Goal: Transaction & Acquisition: Purchase product/service

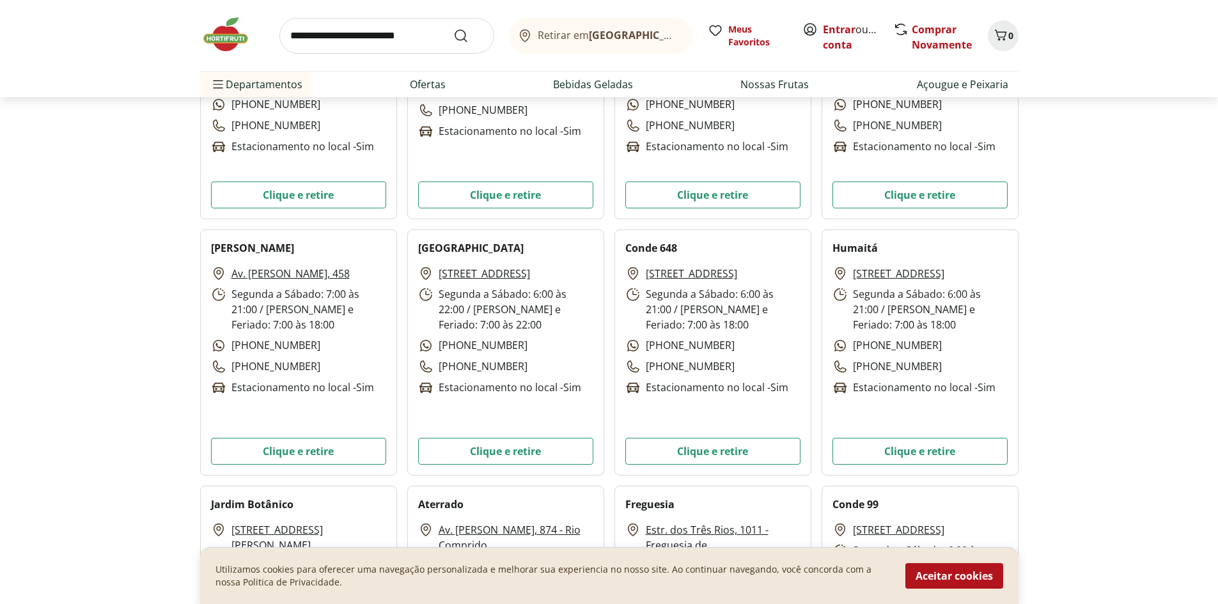
scroll to position [3320, 0]
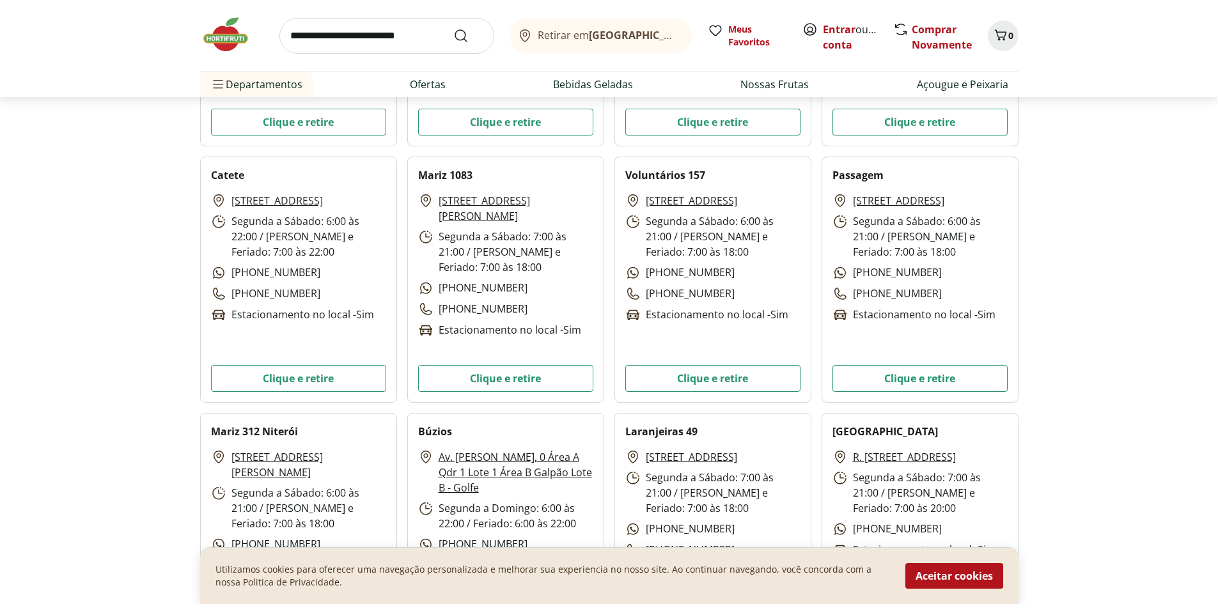
click at [354, 33] on input "search" at bounding box center [387, 36] width 215 height 36
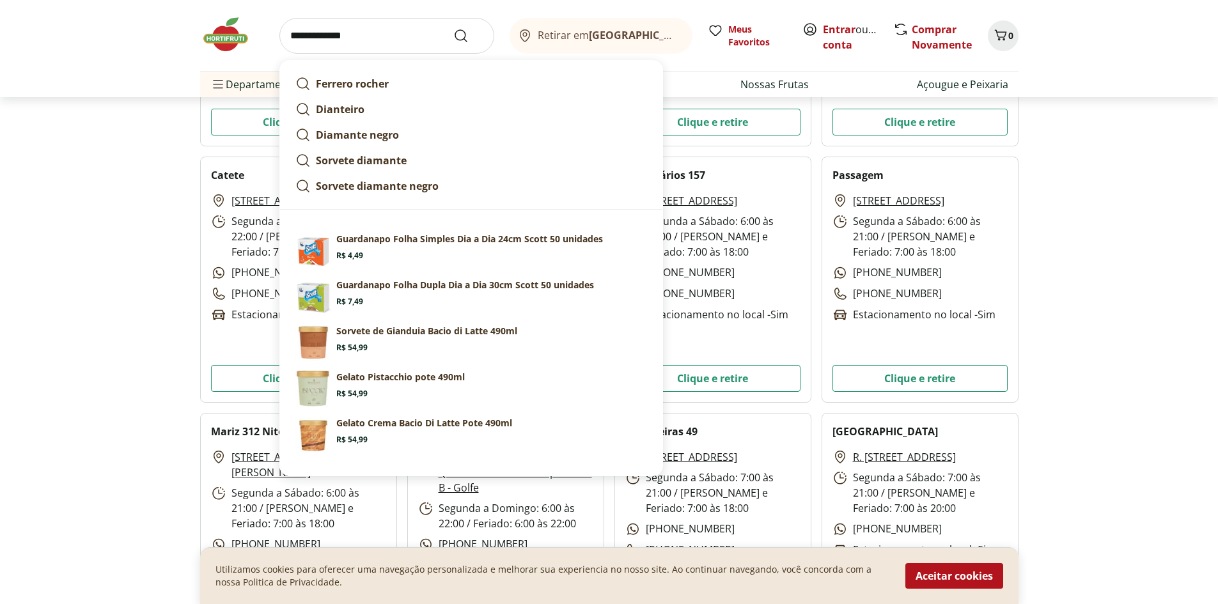
type input "**********"
click at [453, 28] on button "Submit Search" at bounding box center [468, 35] width 31 height 15
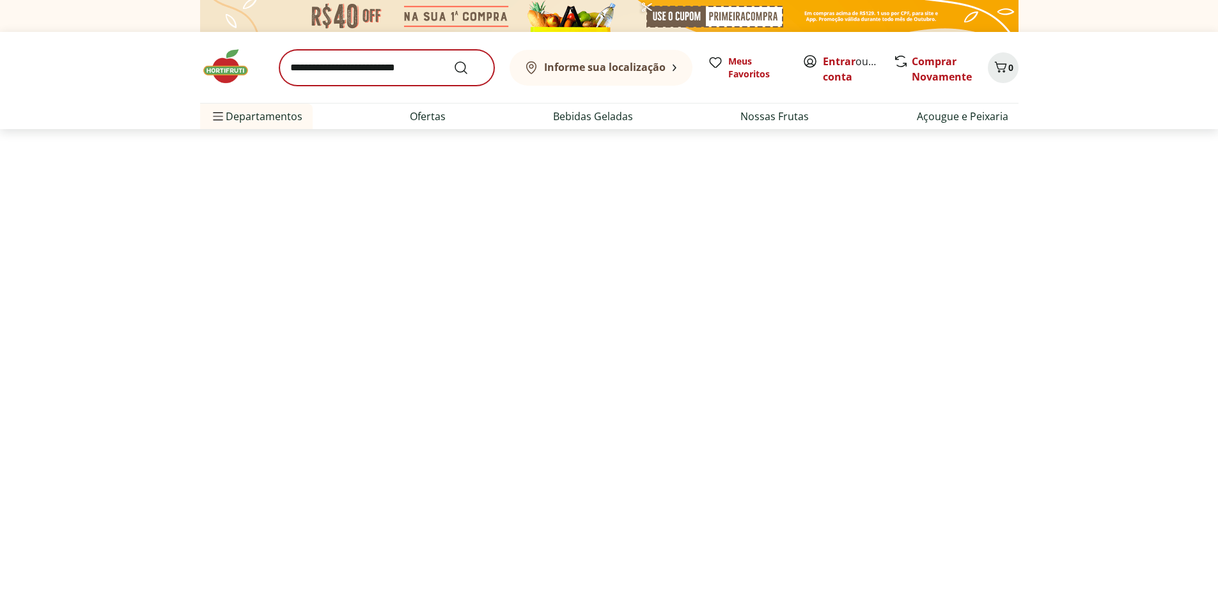
select select "**********"
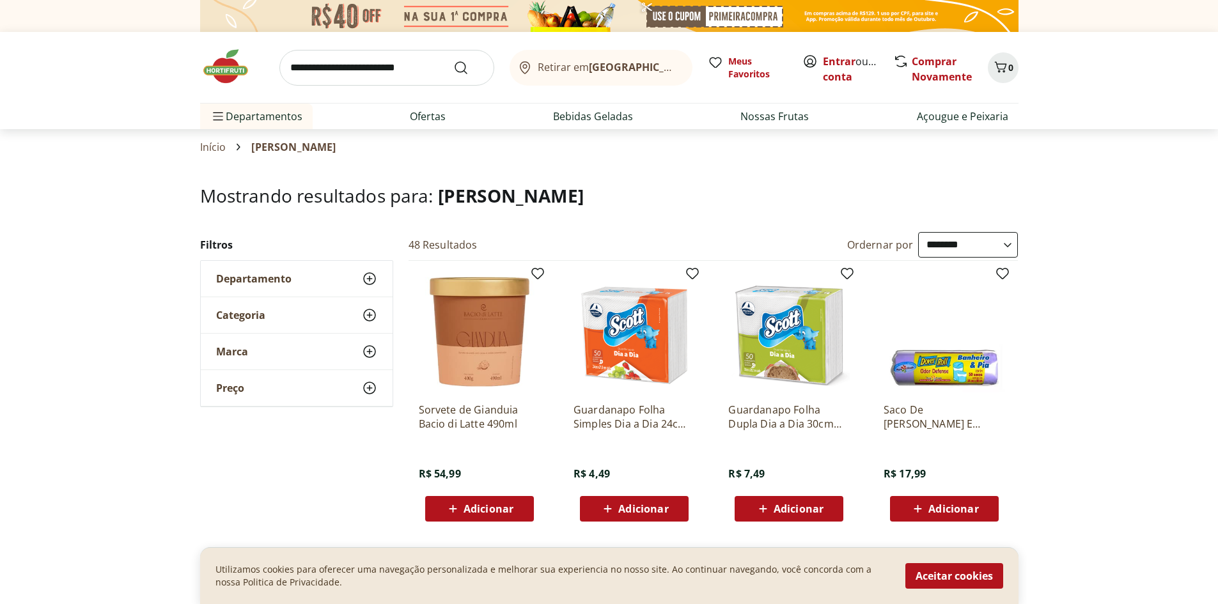
drag, startPoint x: 869, startPoint y: 59, endPoint x: 858, endPoint y: 63, distance: 11.5
click at [867, 60] on span "Entrar ou Criar conta" at bounding box center [851, 69] width 57 height 31
click at [830, 62] on link "Entrar" at bounding box center [839, 61] width 33 height 14
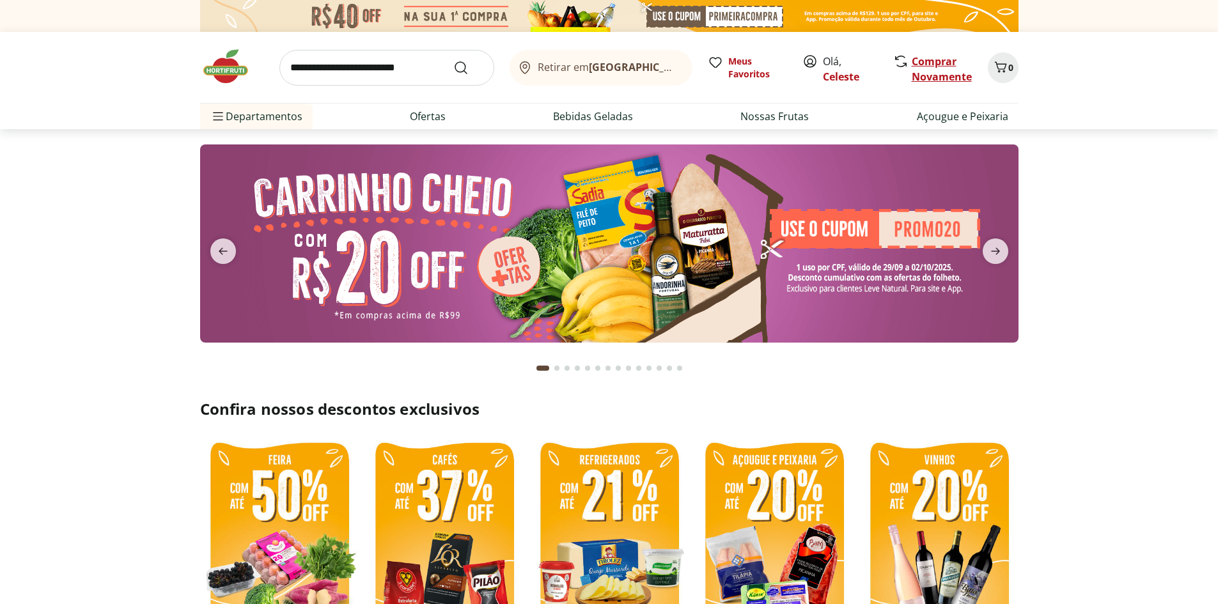
click at [958, 76] on link "Comprar Novamente" at bounding box center [942, 68] width 60 height 29
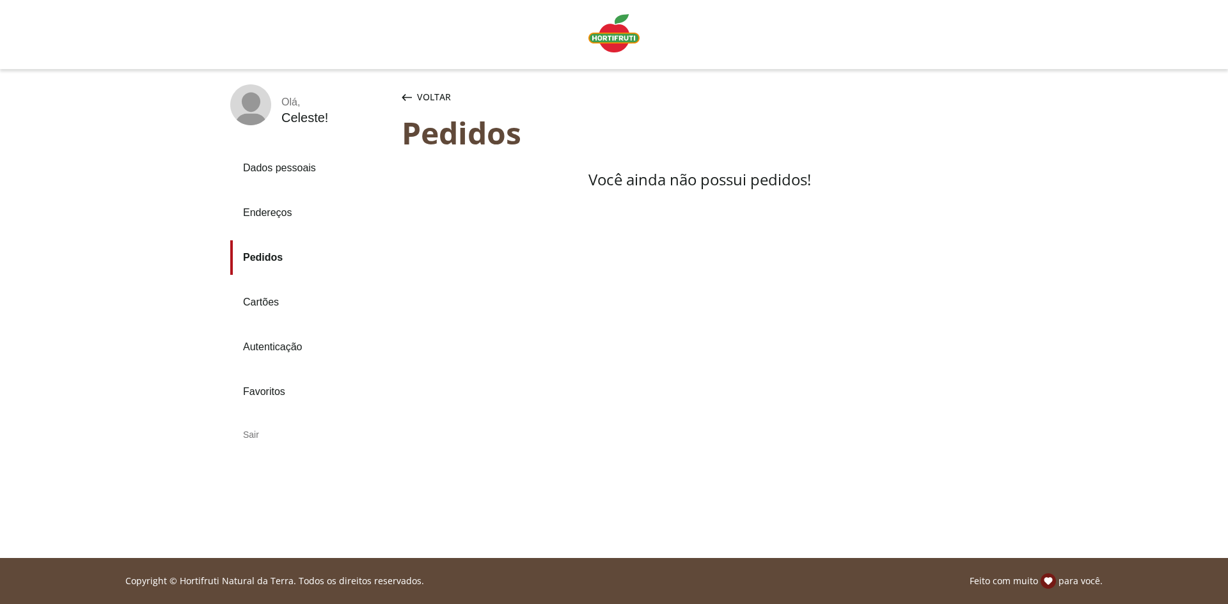
click at [265, 252] on link "Pedidos" at bounding box center [310, 257] width 161 height 35
click at [427, 97] on span "Voltar" at bounding box center [434, 97] width 34 height 13
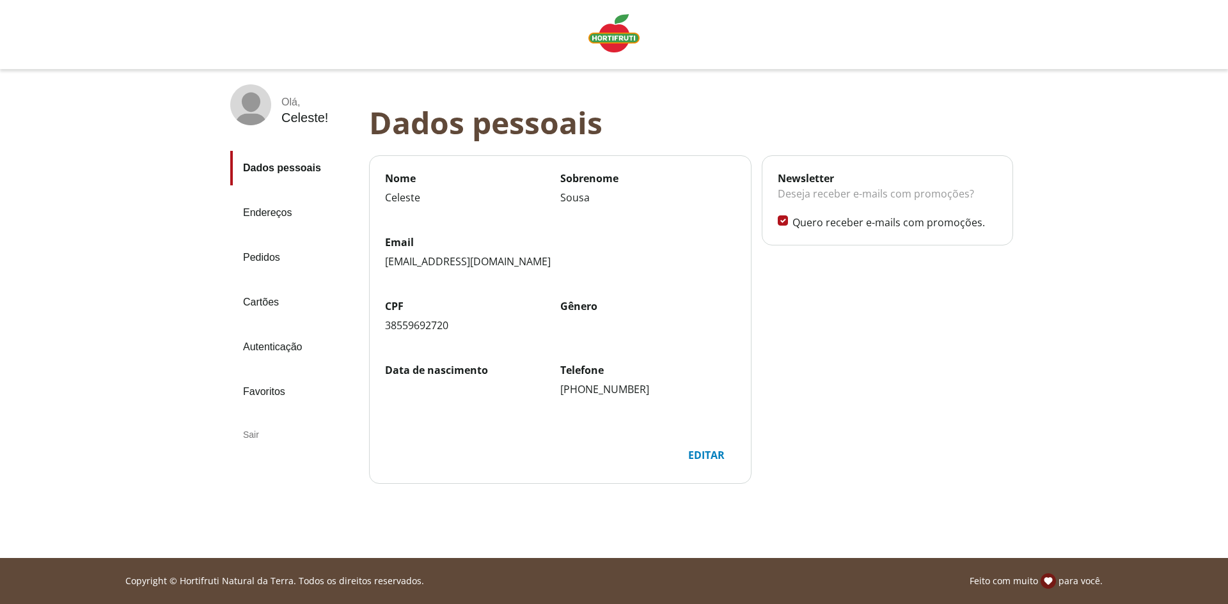
drag, startPoint x: 875, startPoint y: 340, endPoint x: 812, endPoint y: 406, distance: 91.4
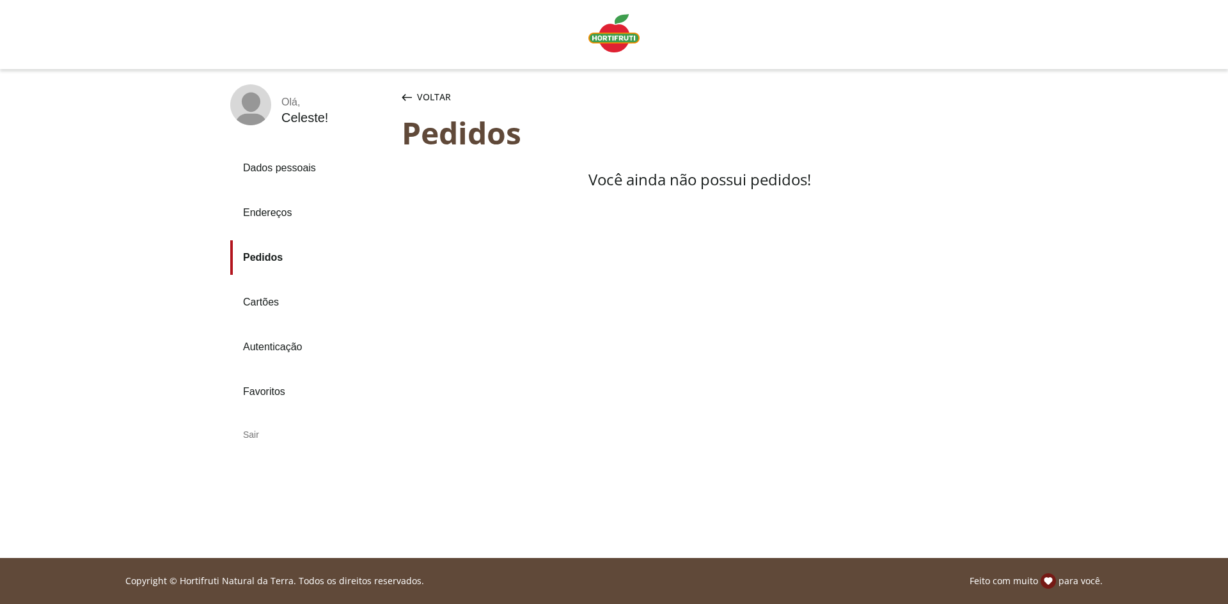
click at [610, 36] on img "Linha de sessão" at bounding box center [613, 33] width 51 height 38
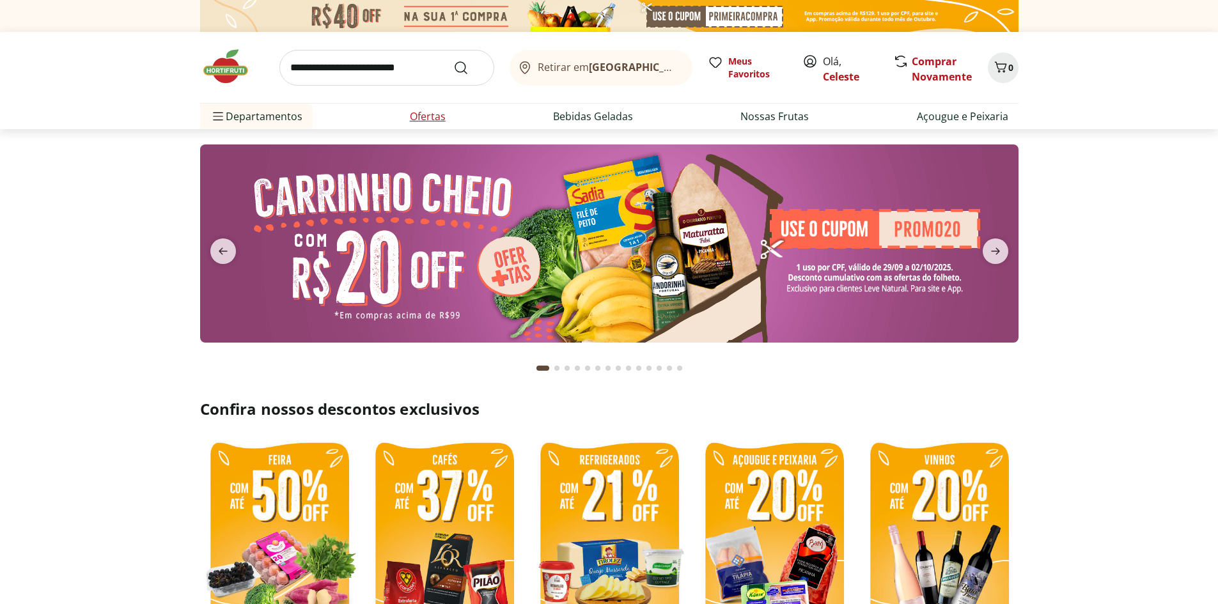
click at [425, 114] on link "Ofertas" at bounding box center [428, 116] width 36 height 15
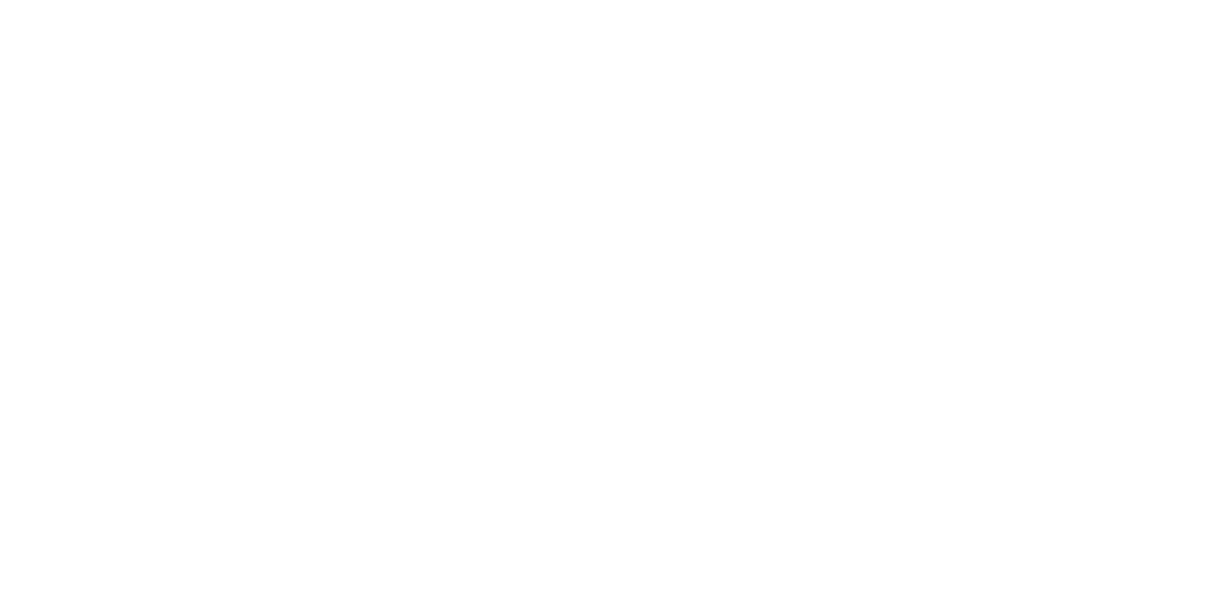
select select "**********"
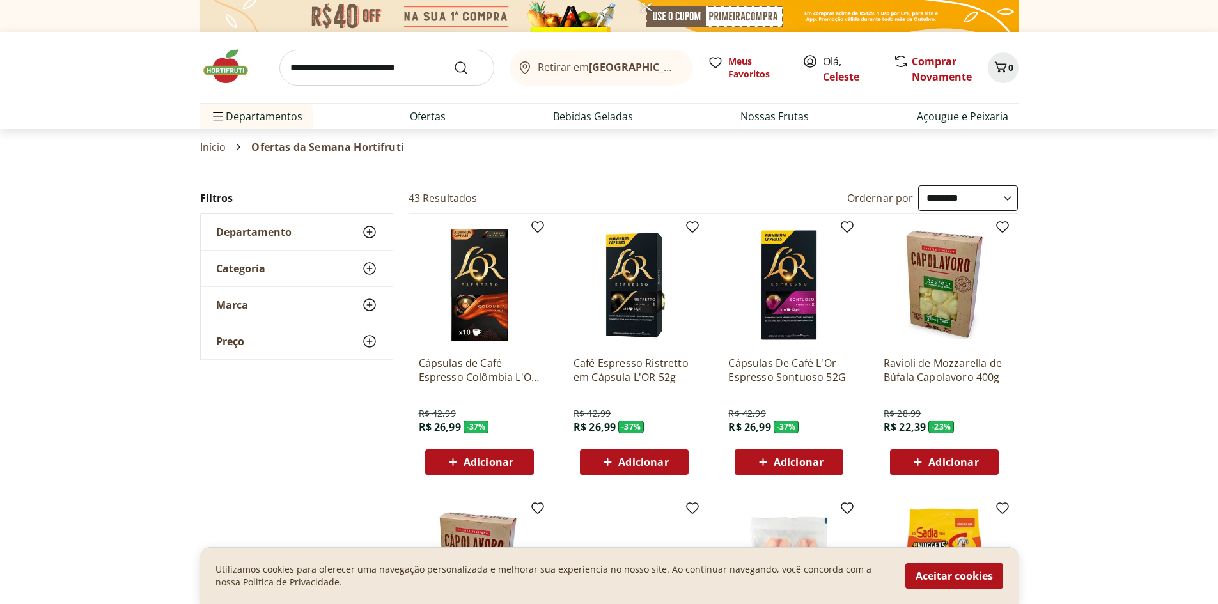
click at [952, 457] on span "Adicionar" at bounding box center [954, 462] width 50 height 10
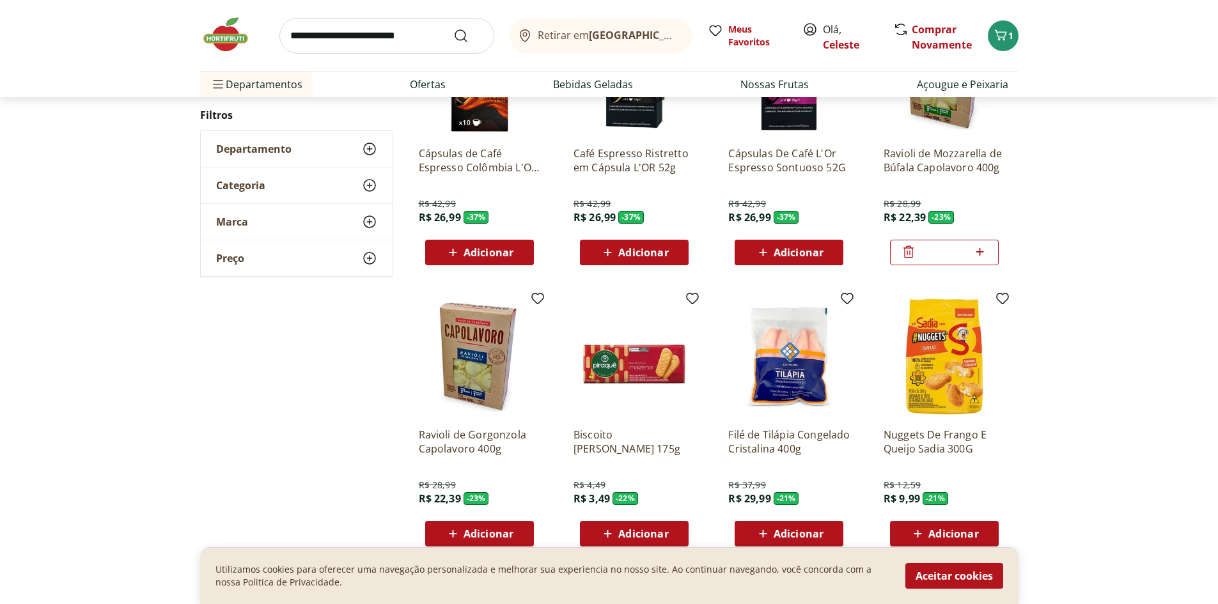
scroll to position [205, 0]
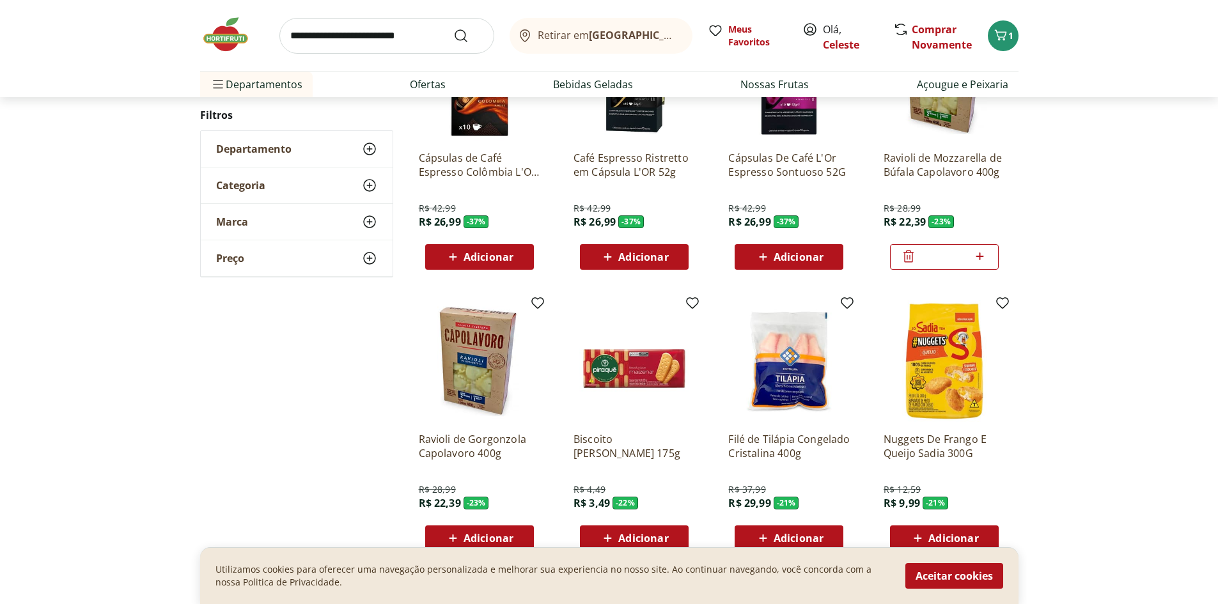
click at [778, 533] on span "Adicionar" at bounding box center [799, 538] width 50 height 10
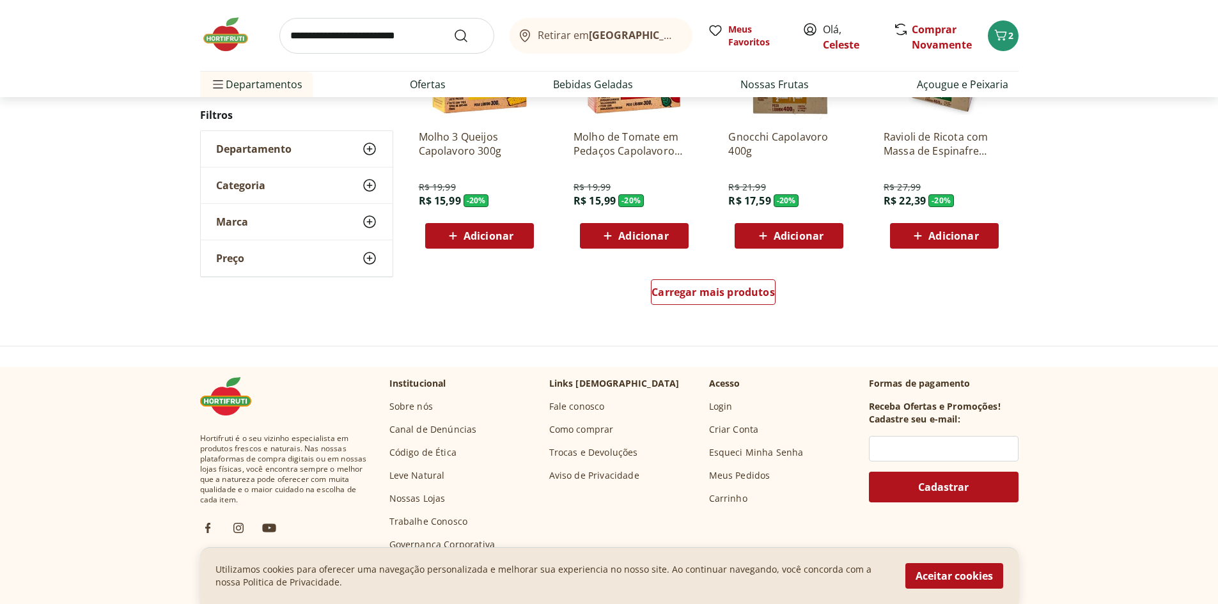
scroll to position [804, 0]
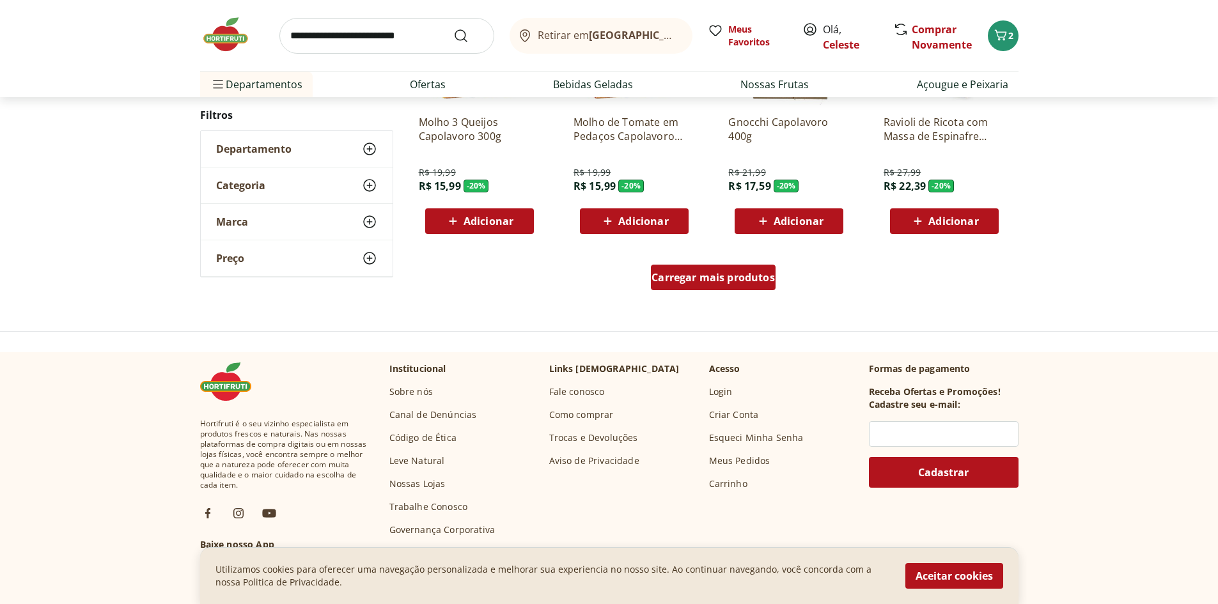
click at [691, 278] on span "Carregar mais produtos" at bounding box center [713, 277] width 123 height 10
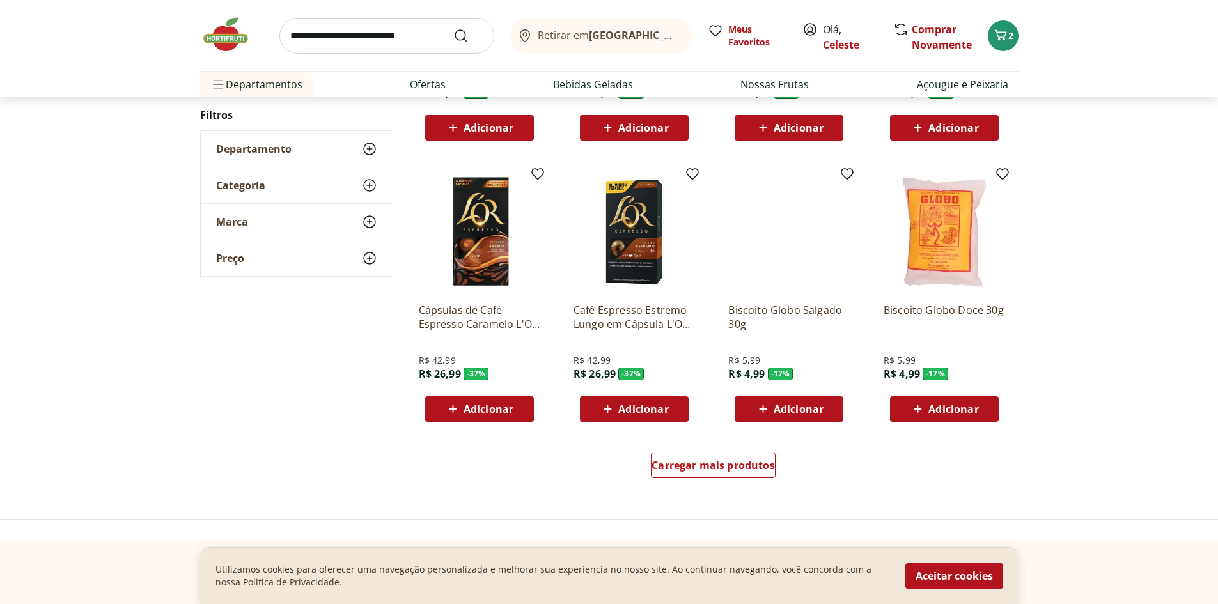
scroll to position [693, 0]
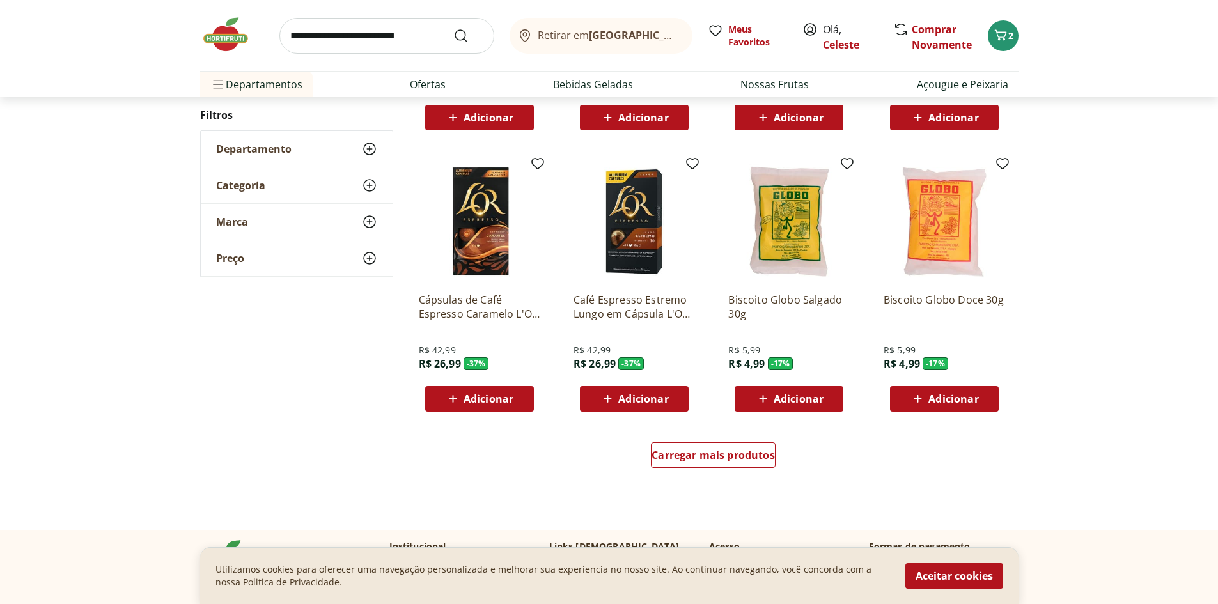
click at [789, 394] on span "Adicionar" at bounding box center [799, 399] width 50 height 10
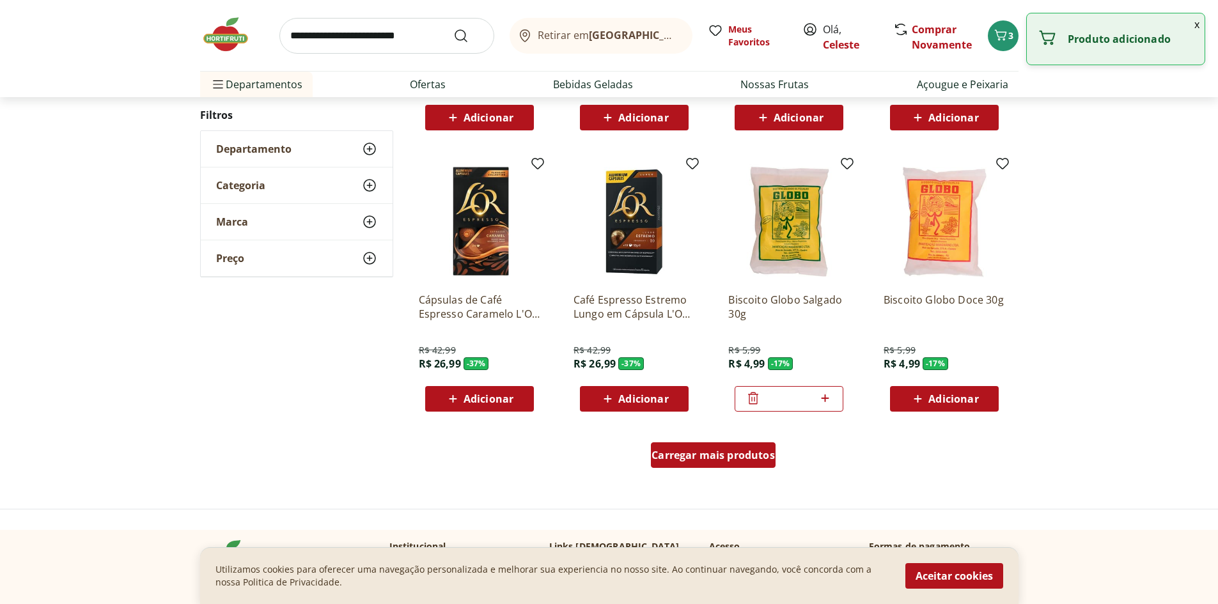
click at [734, 451] on span "Carregar mais produtos" at bounding box center [713, 455] width 123 height 10
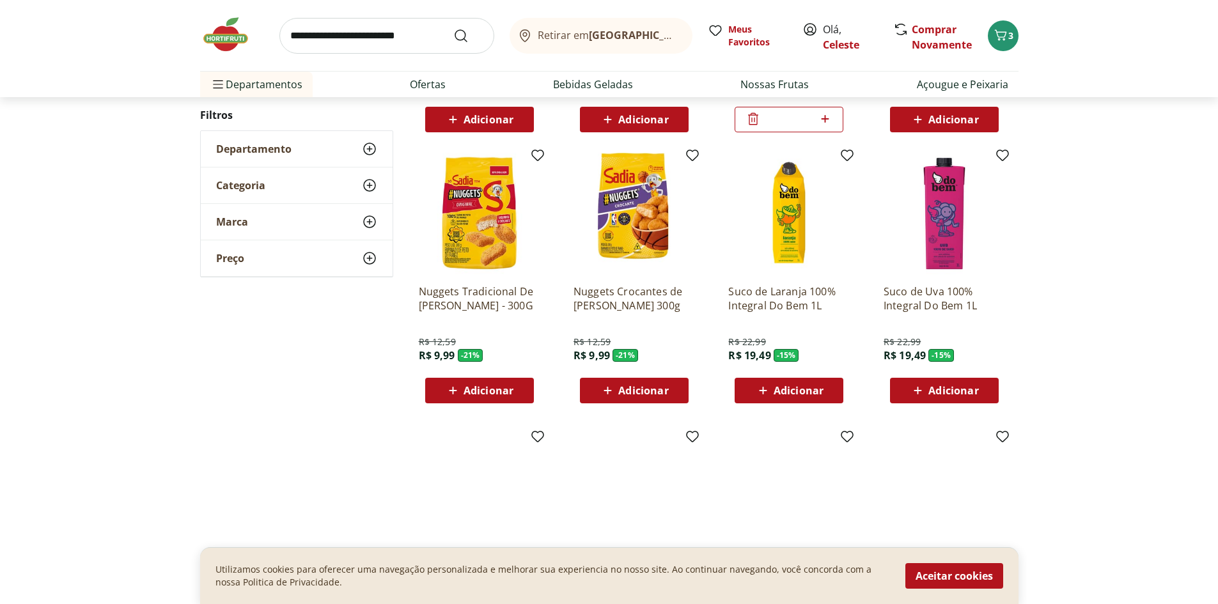
scroll to position [979, 0]
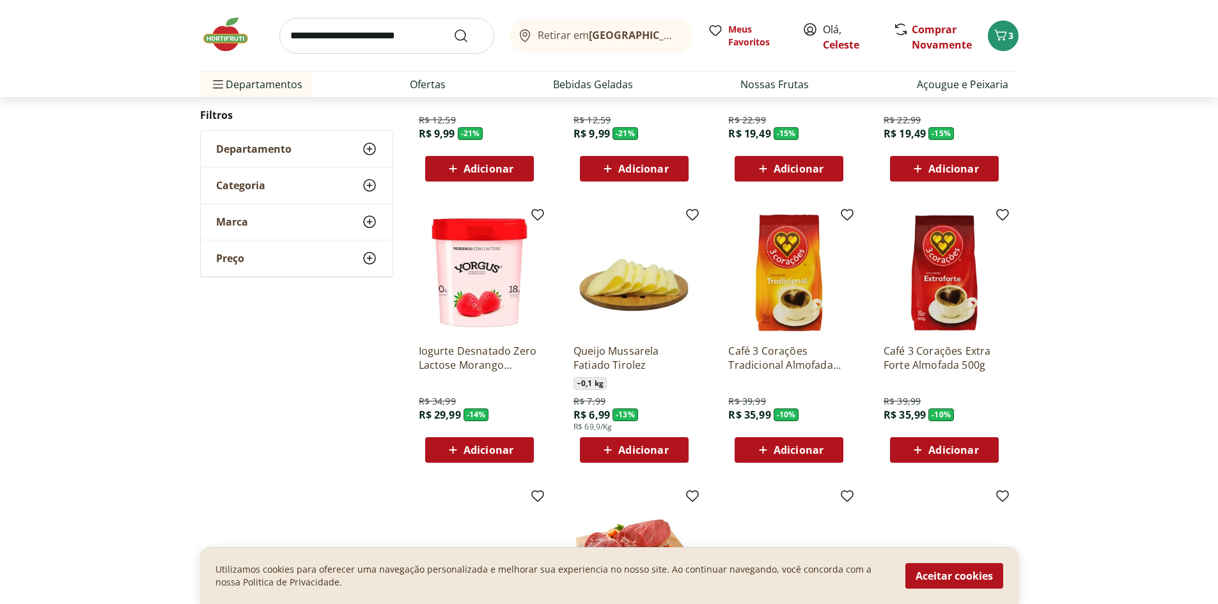
scroll to position [362, 0]
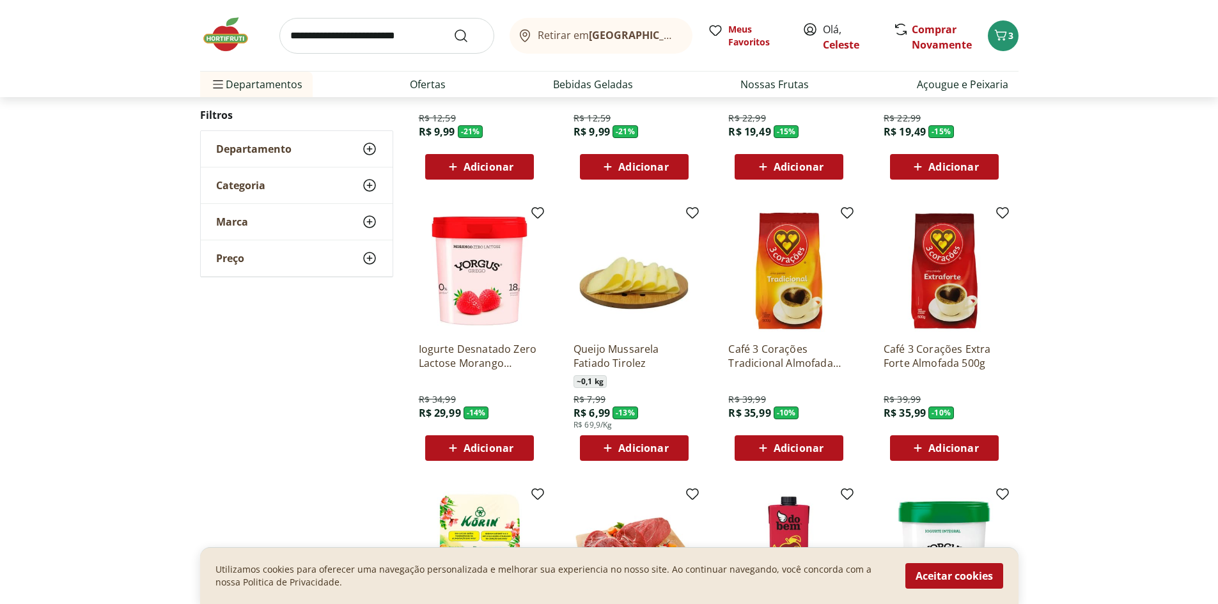
click at [772, 356] on p "Café 3 Corações Tradicional Almofada 500g" at bounding box center [790, 356] width 122 height 28
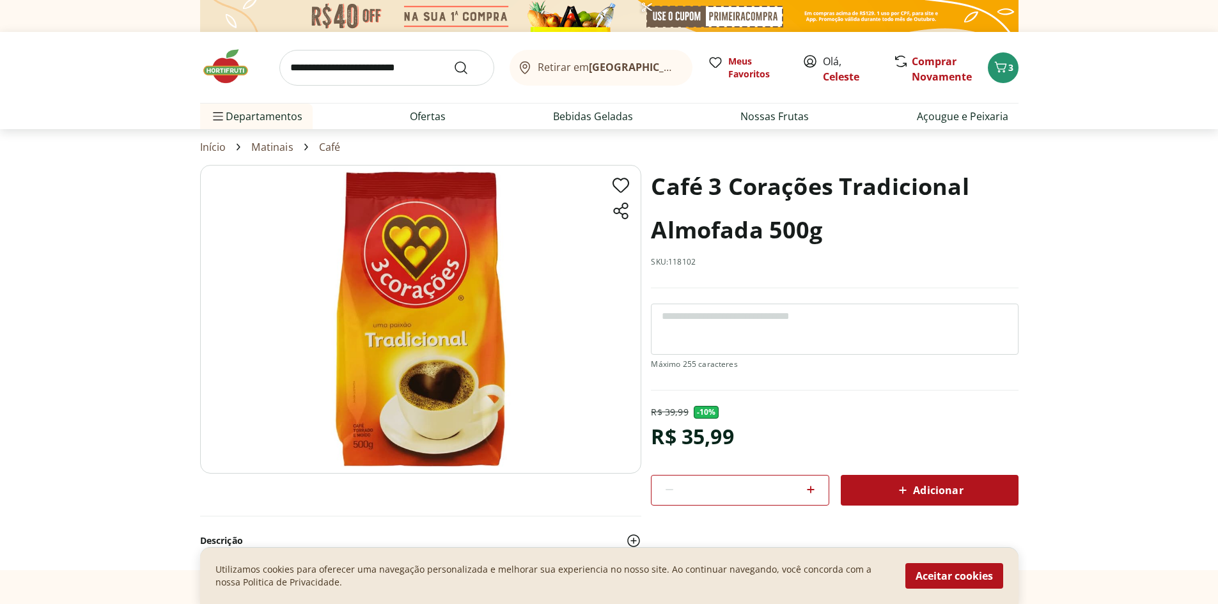
click at [922, 484] on span "Adicionar" at bounding box center [929, 490] width 68 height 15
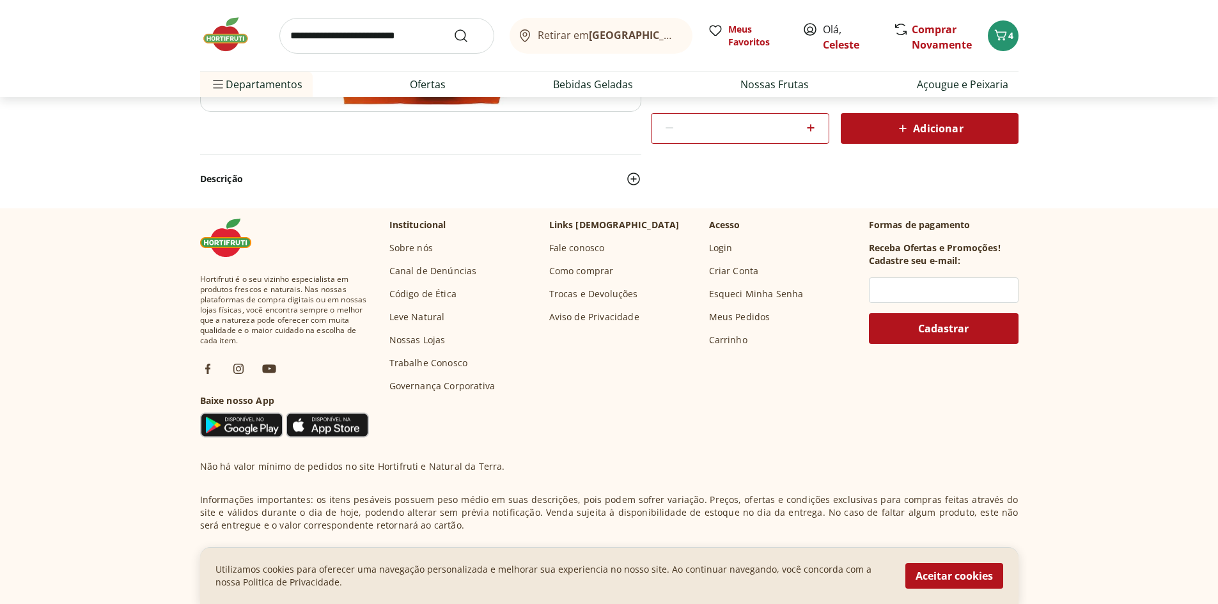
select select "**********"
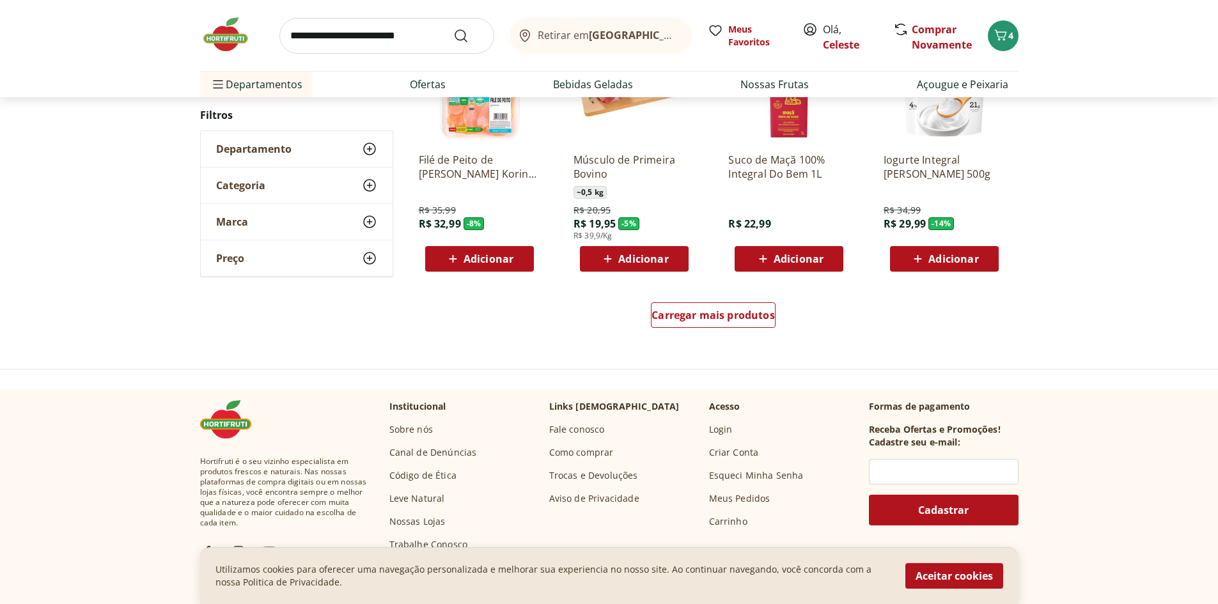
scroll to position [838, 0]
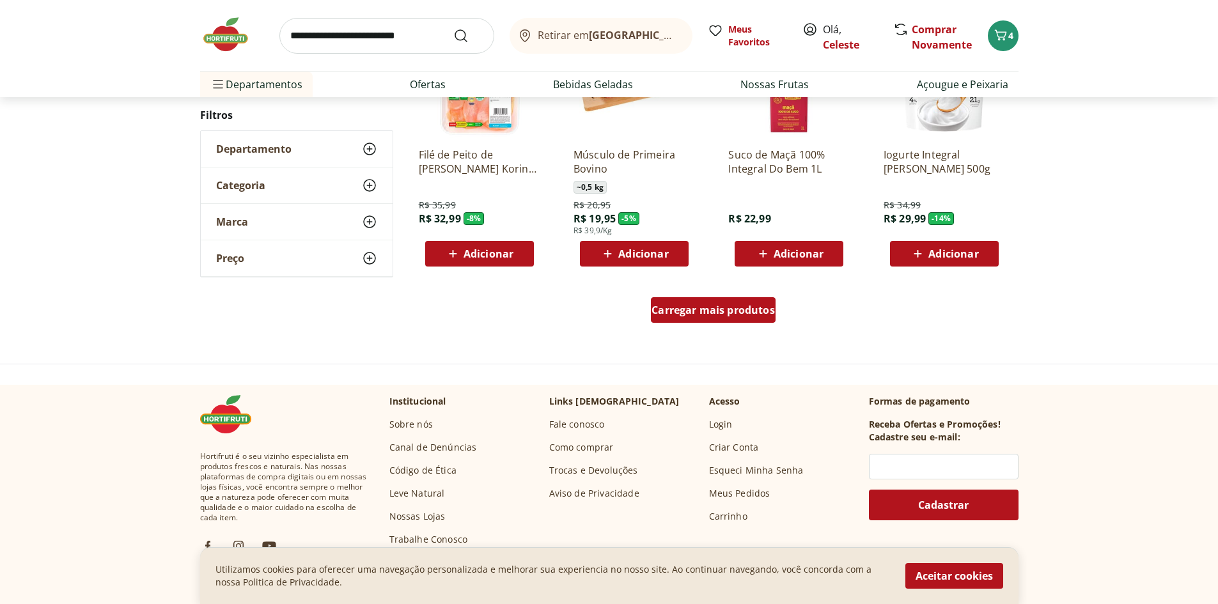
click at [698, 298] on div "Carregar mais produtos" at bounding box center [713, 310] width 125 height 26
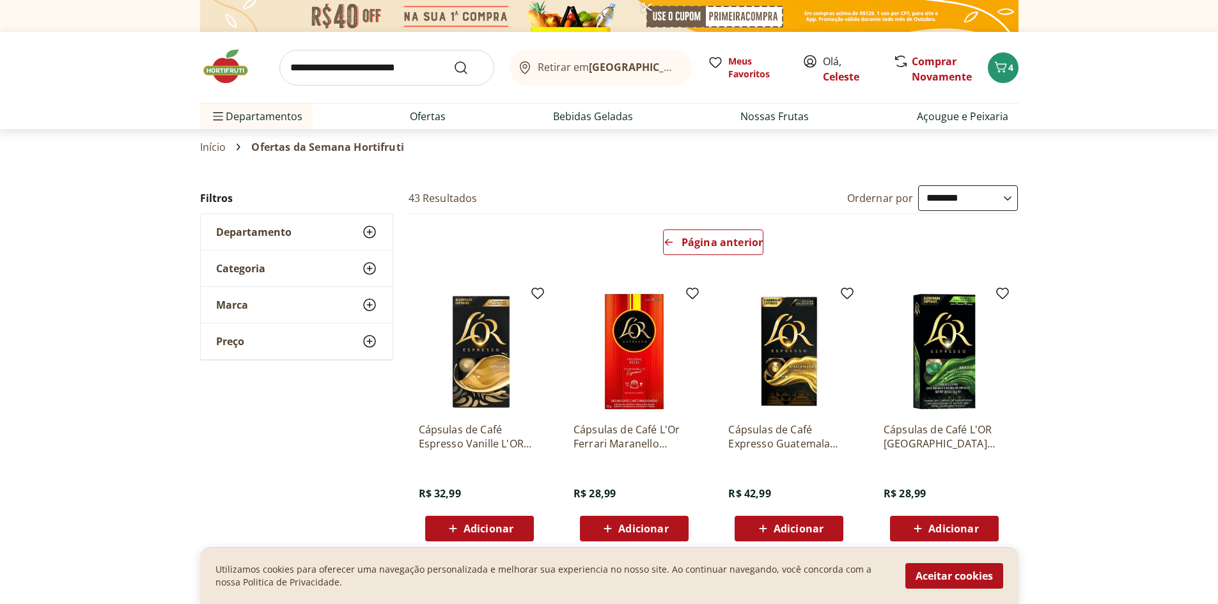
click at [232, 227] on span "Departamento" at bounding box center [253, 232] width 75 height 13
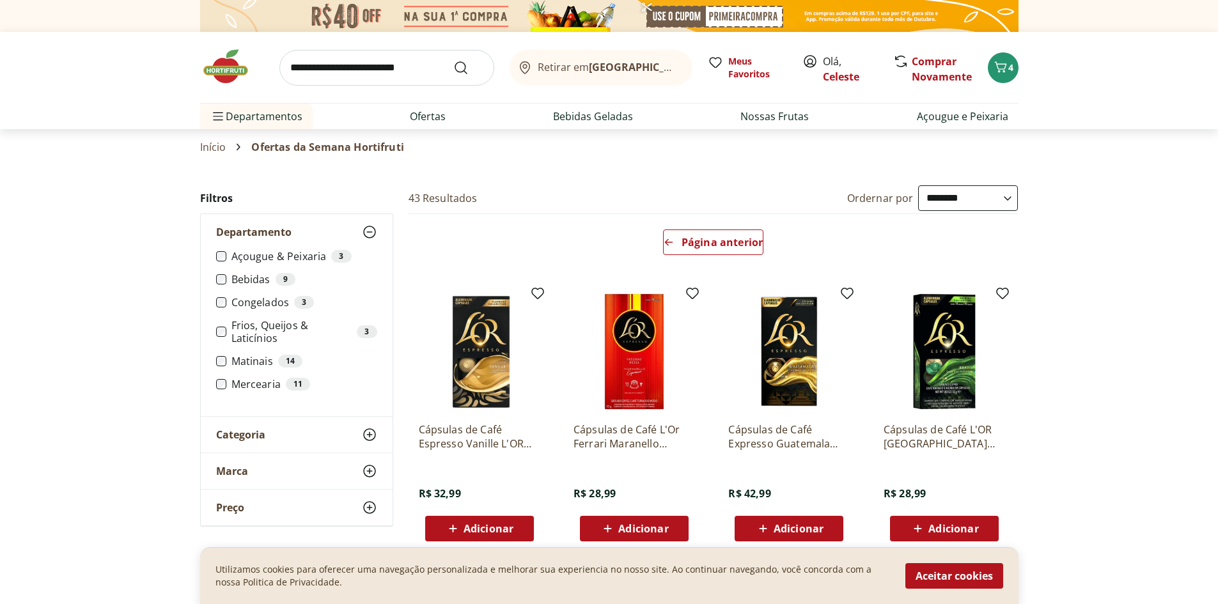
drag, startPoint x: 269, startPoint y: 382, endPoint x: 251, endPoint y: 382, distance: 17.3
click at [264, 382] on label "Mercearia 11" at bounding box center [305, 384] width 146 height 13
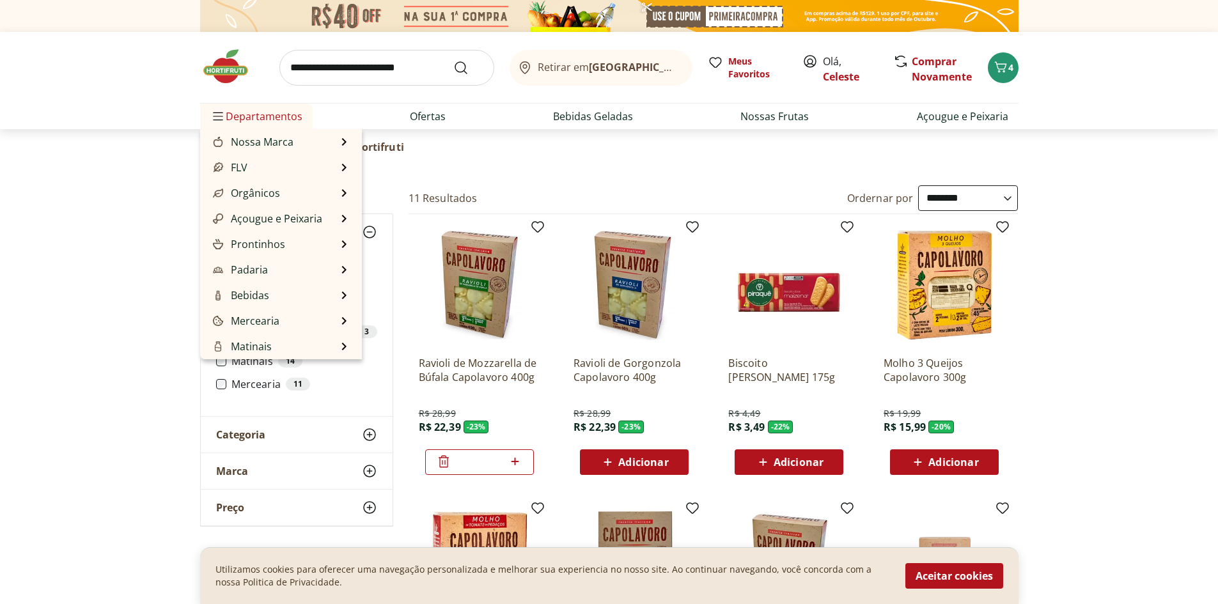
click at [246, 114] on span "Departamentos" at bounding box center [256, 116] width 92 height 31
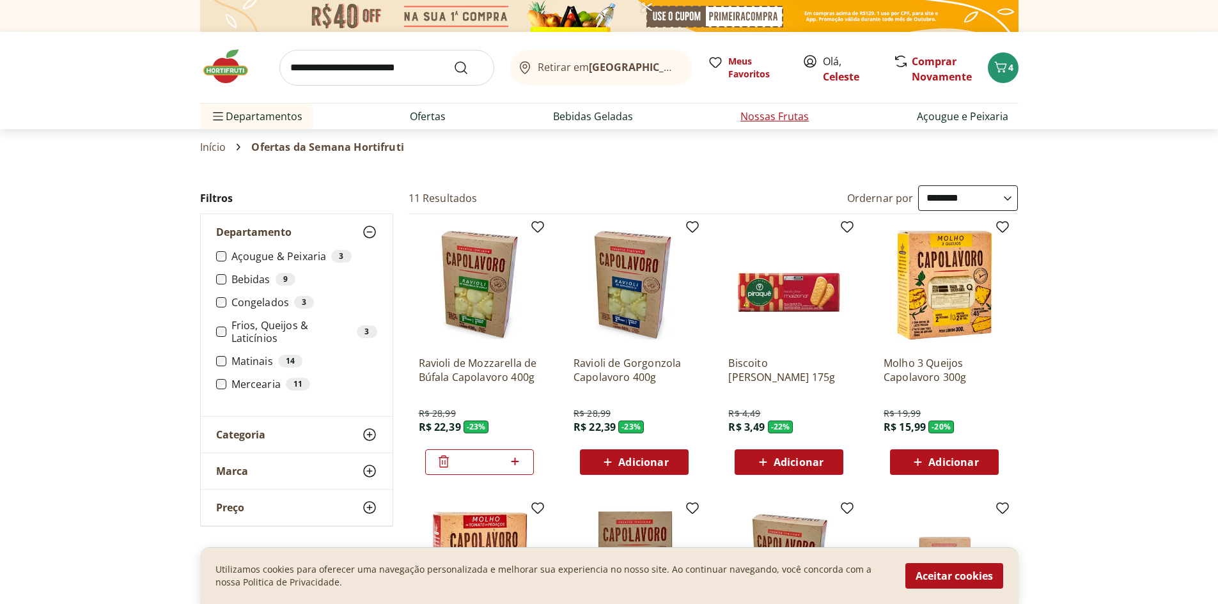
click at [772, 114] on link "Nossas Frutas" at bounding box center [775, 116] width 68 height 15
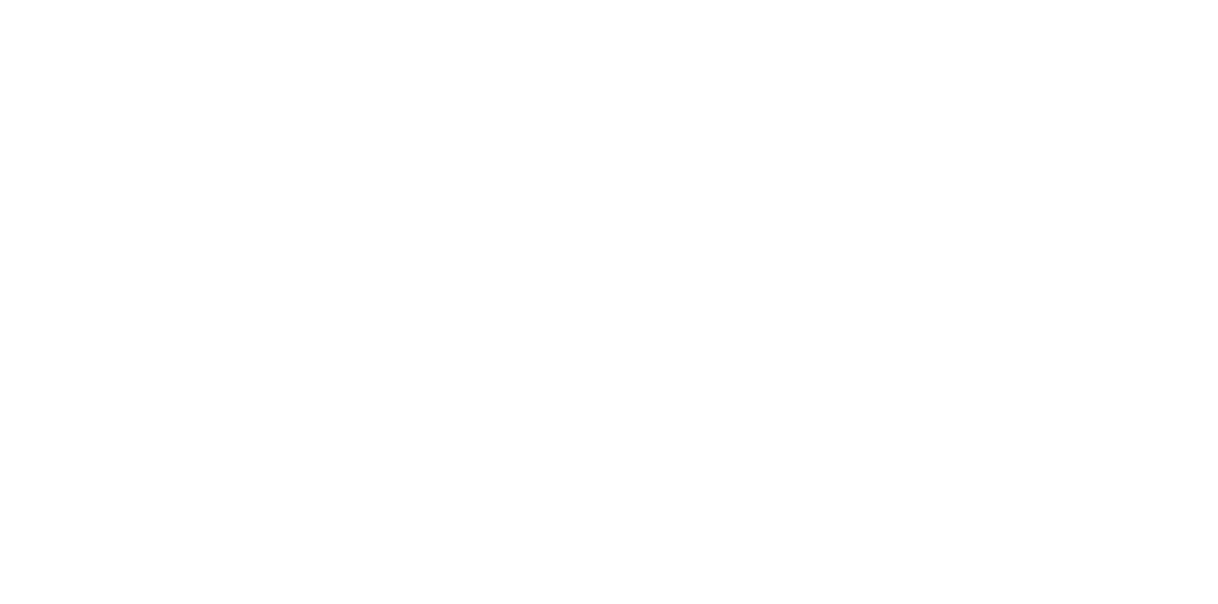
select select "**********"
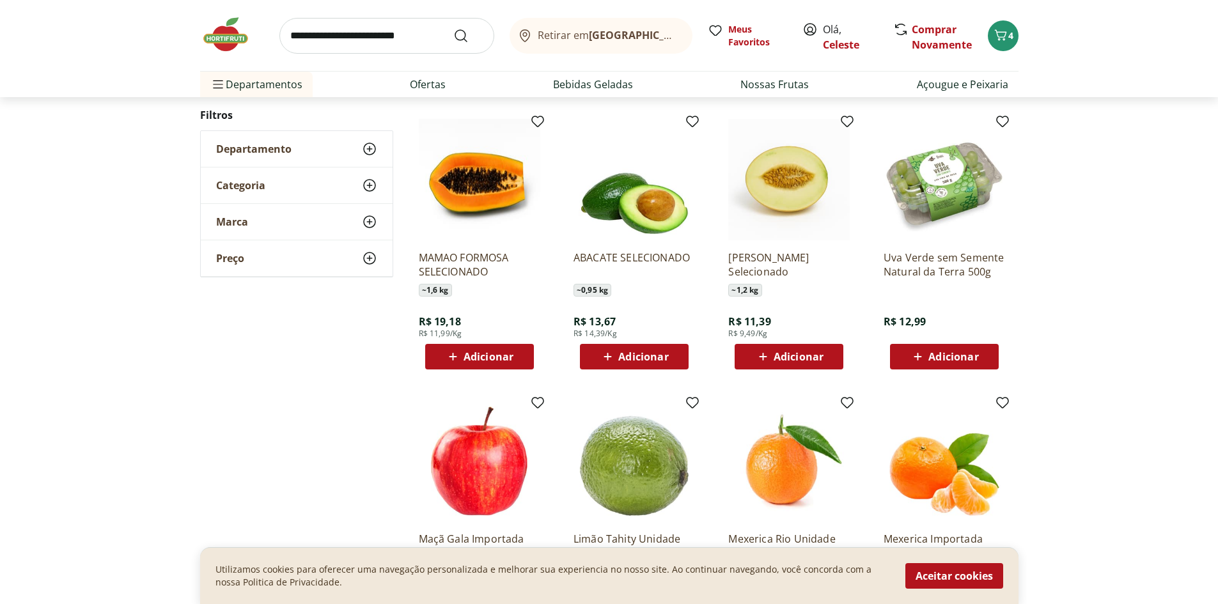
scroll to position [358, 0]
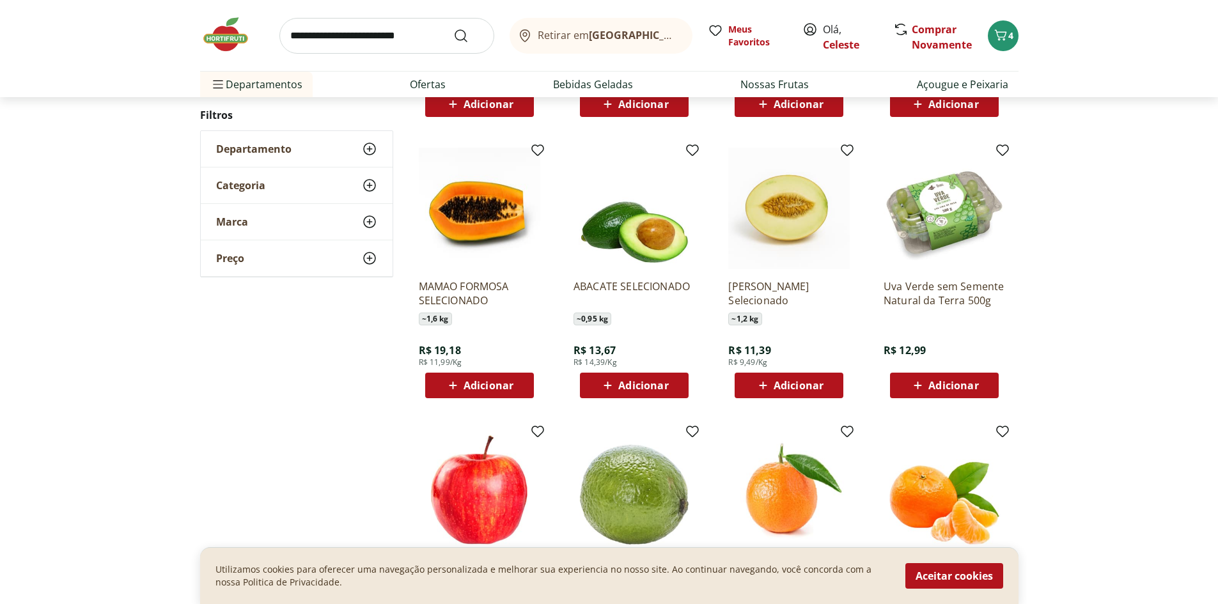
click at [798, 382] on span "Adicionar" at bounding box center [799, 386] width 50 height 10
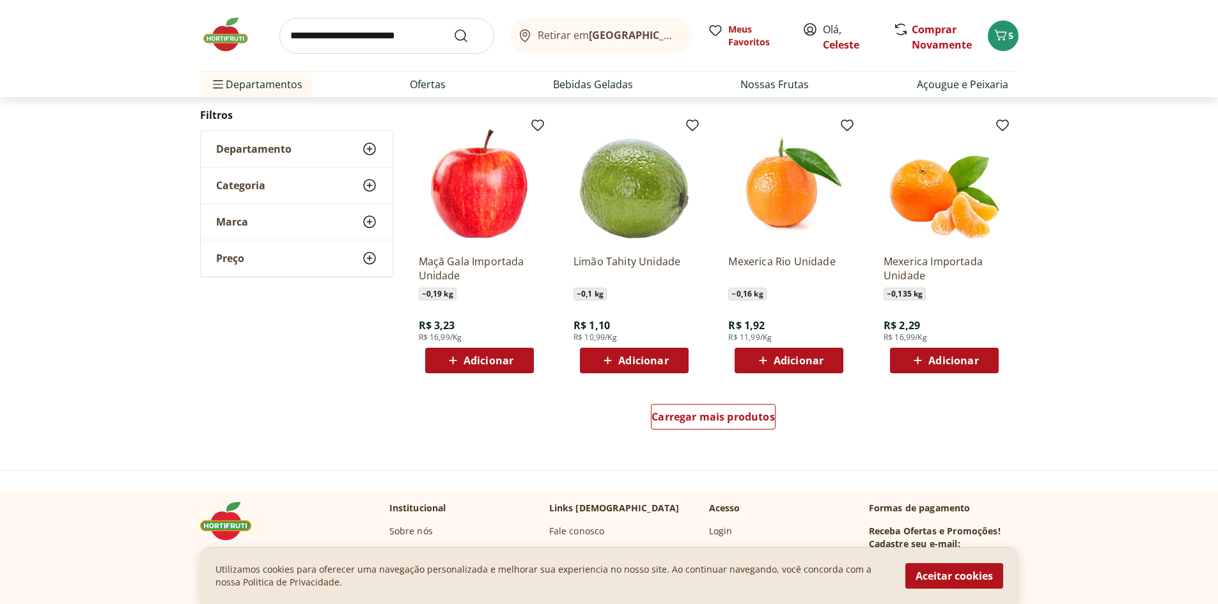
scroll to position [694, 0]
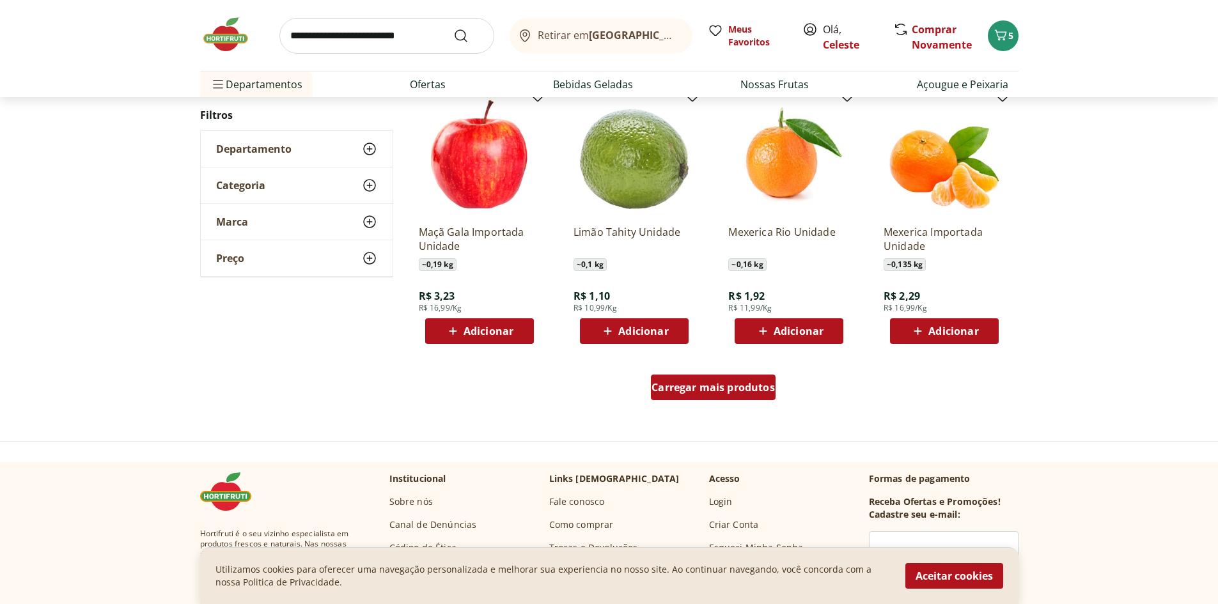
click at [726, 388] on span "Carregar mais produtos" at bounding box center [713, 387] width 123 height 10
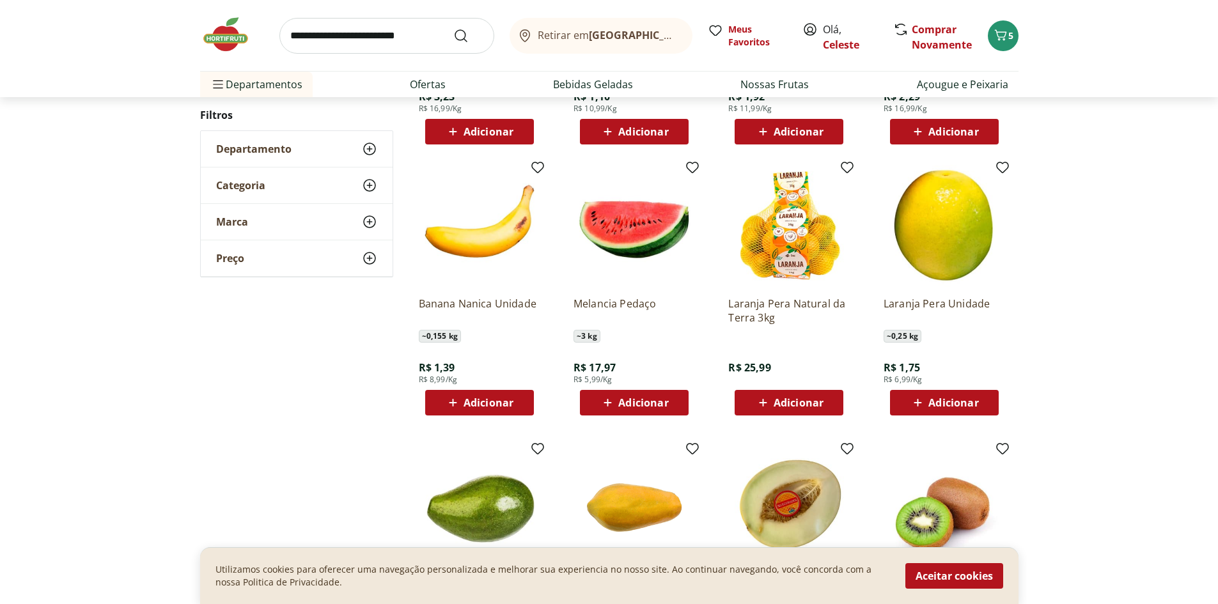
scroll to position [940, 0]
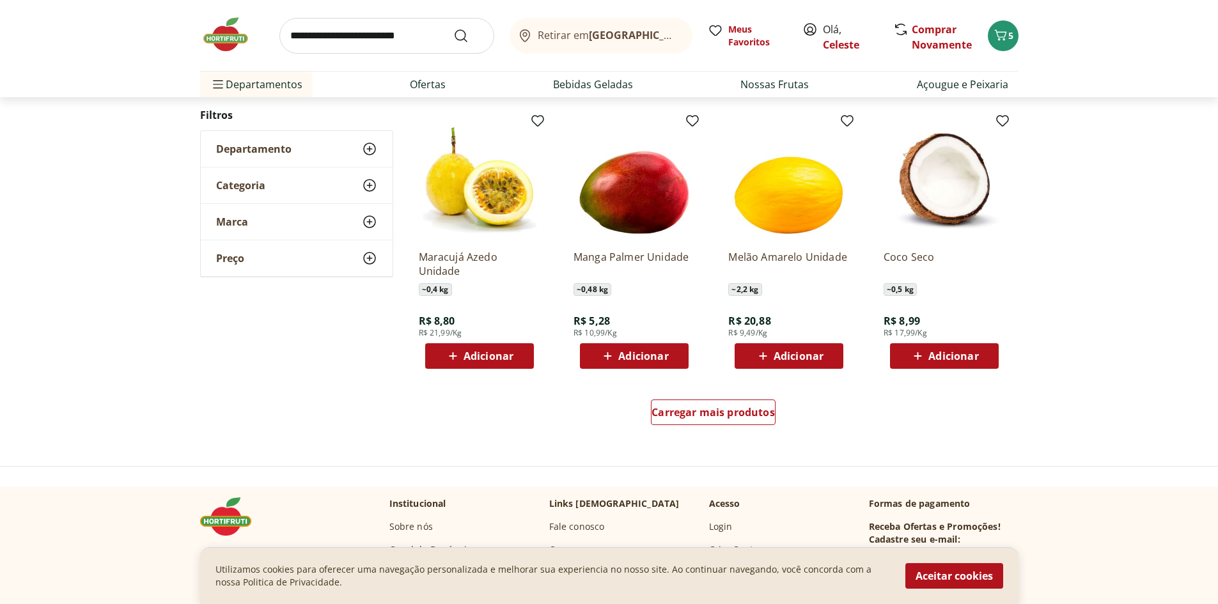
scroll to position [743, 0]
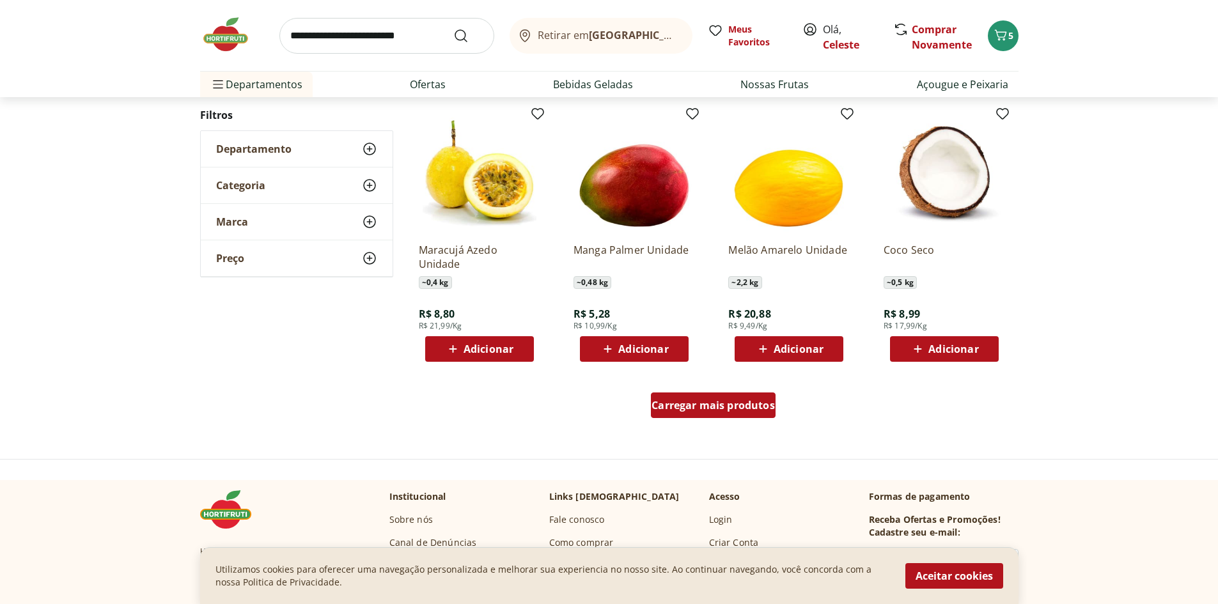
click at [696, 403] on span "Carregar mais produtos" at bounding box center [713, 405] width 123 height 10
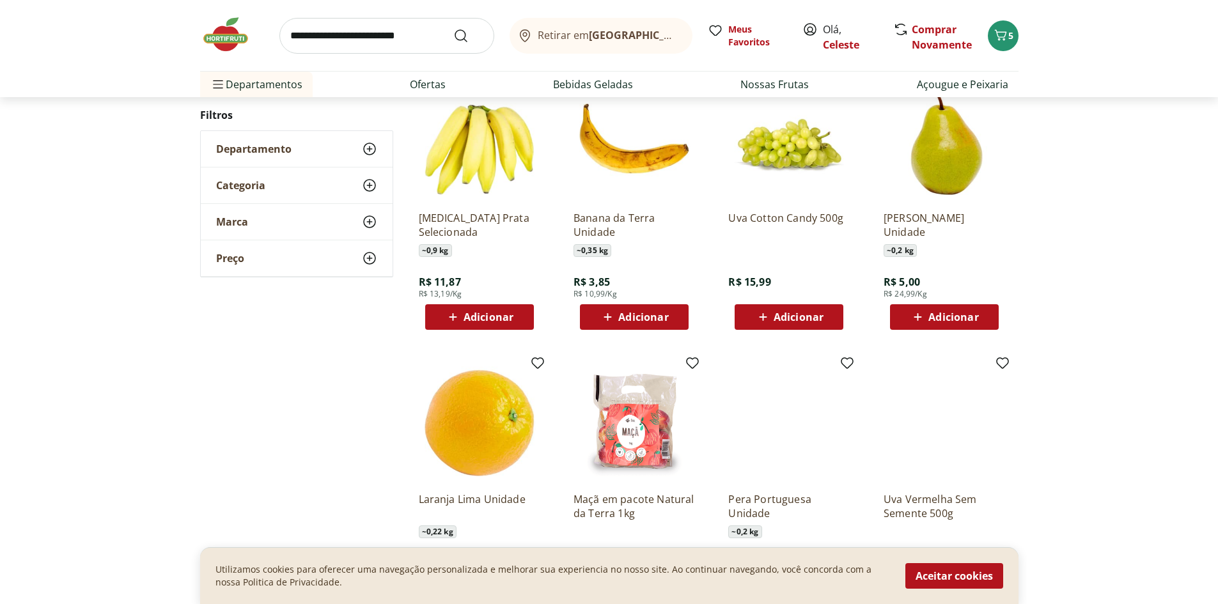
scroll to position [1050, 0]
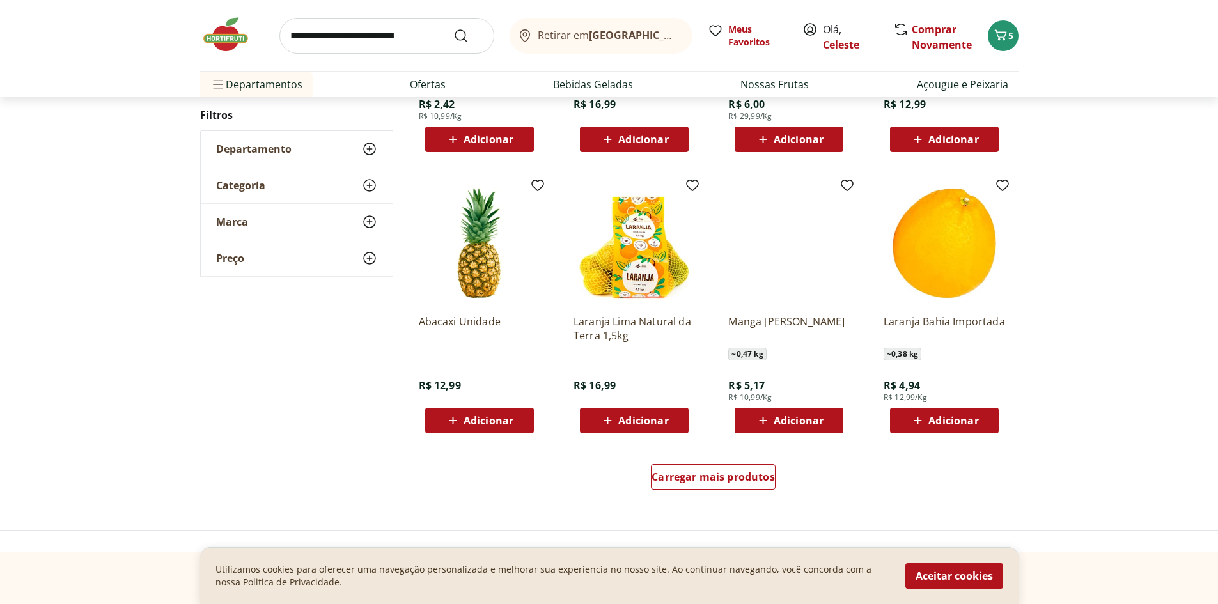
scroll to position [691, 0]
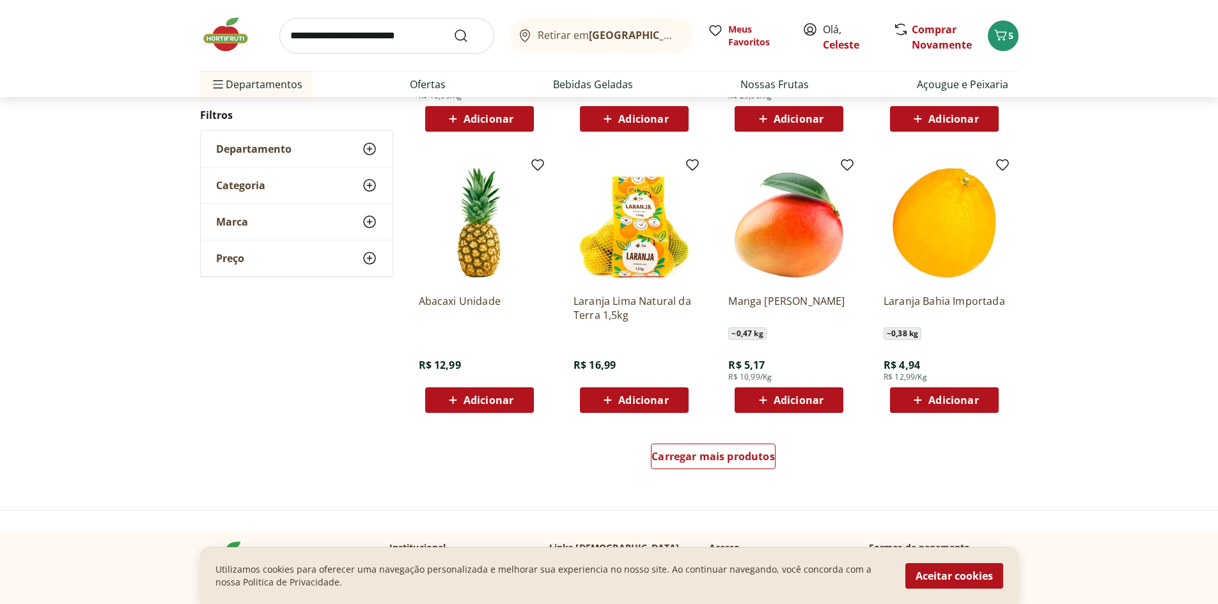
click at [624, 392] on div "Adicionar" at bounding box center [634, 400] width 88 height 23
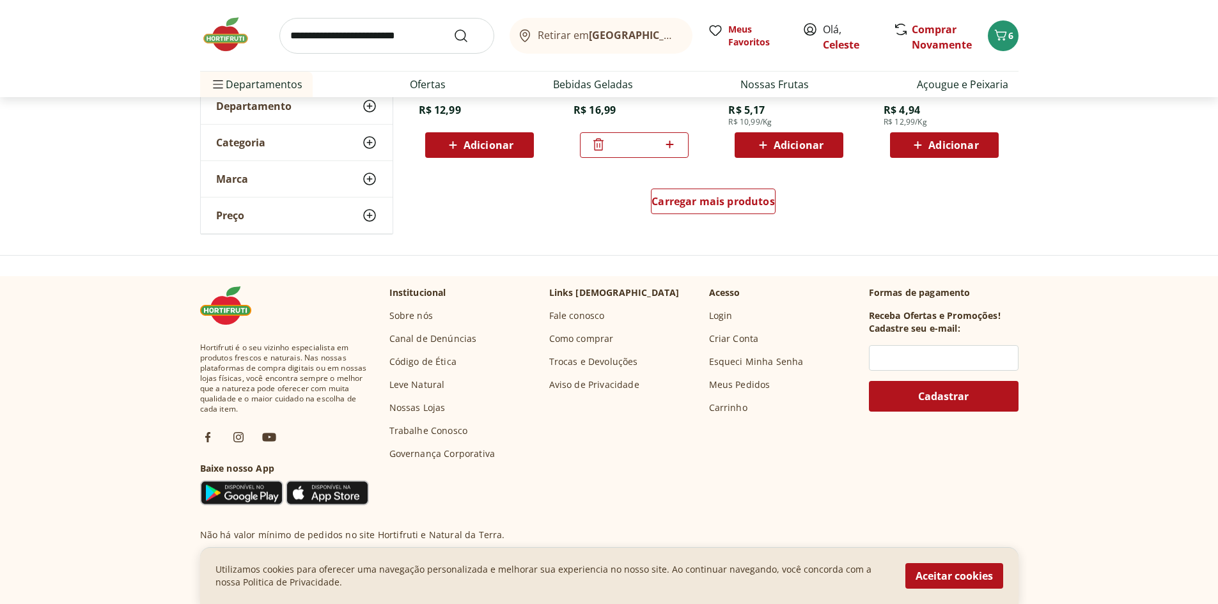
scroll to position [1025, 0]
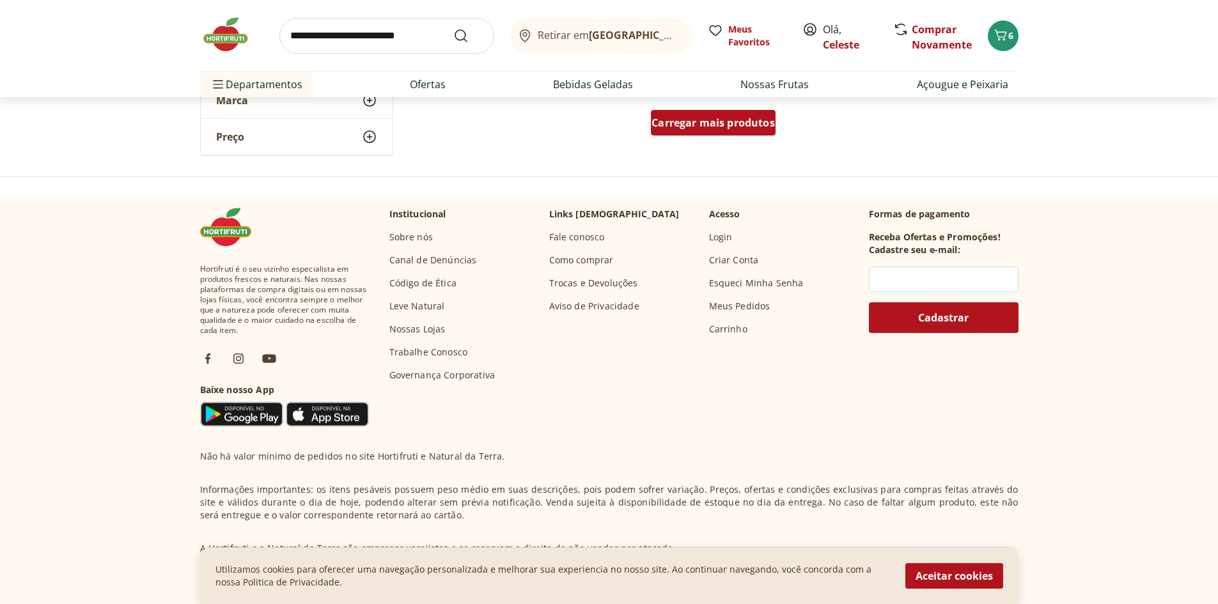
click at [698, 123] on span "Carregar mais produtos" at bounding box center [713, 123] width 123 height 10
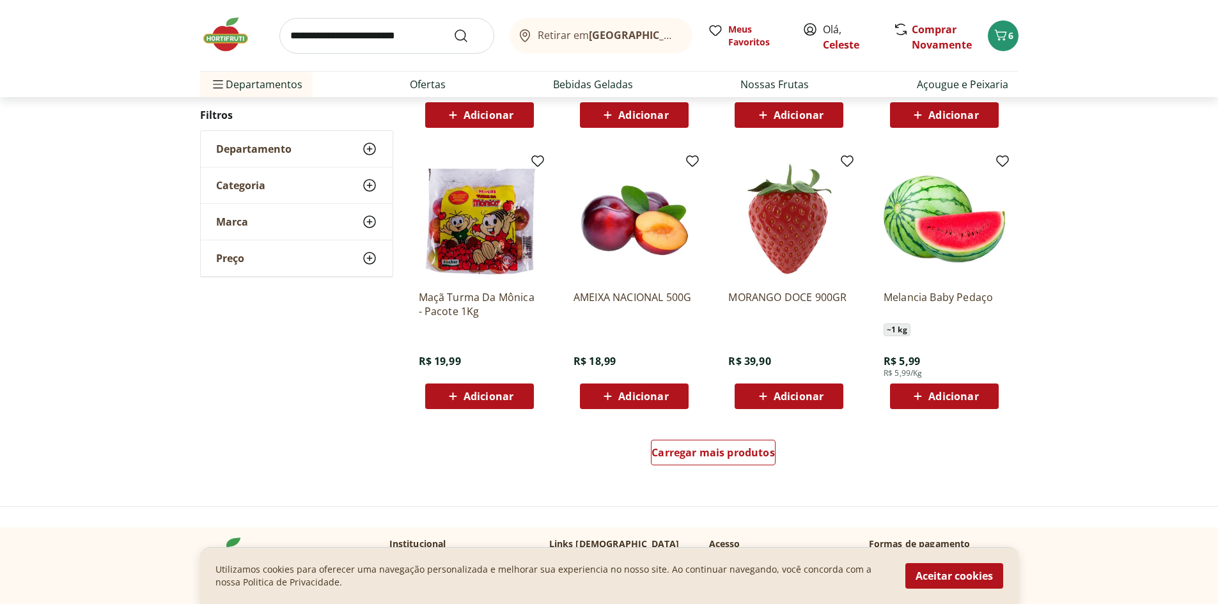
scroll to position [708, 0]
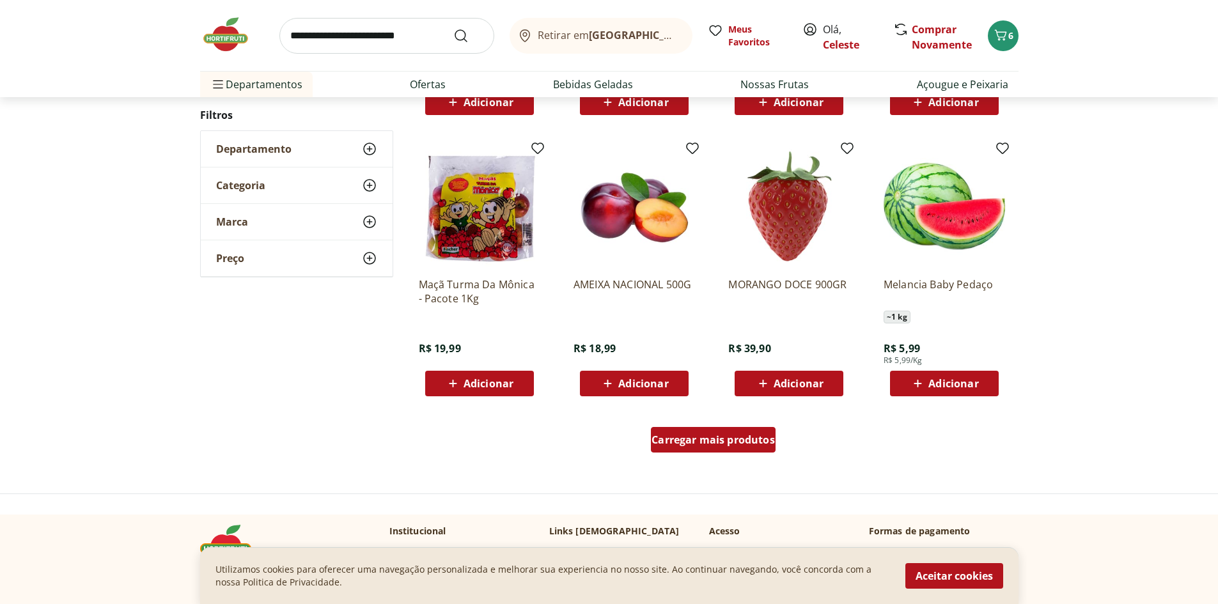
click at [696, 438] on span "Carregar mais produtos" at bounding box center [713, 440] width 123 height 10
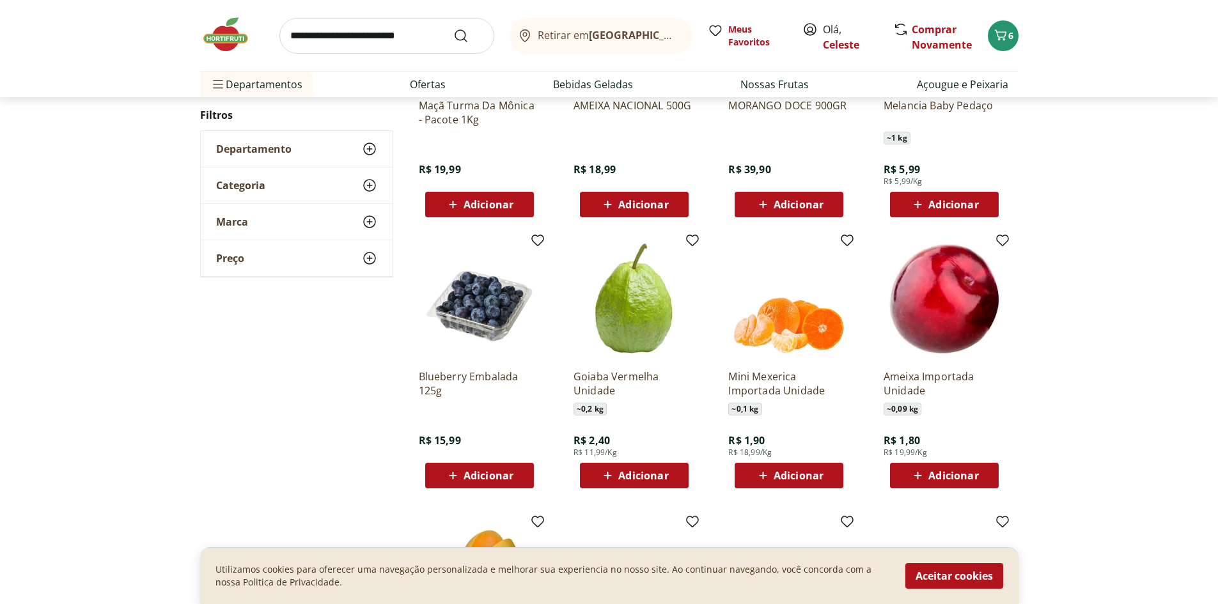
scroll to position [932, 0]
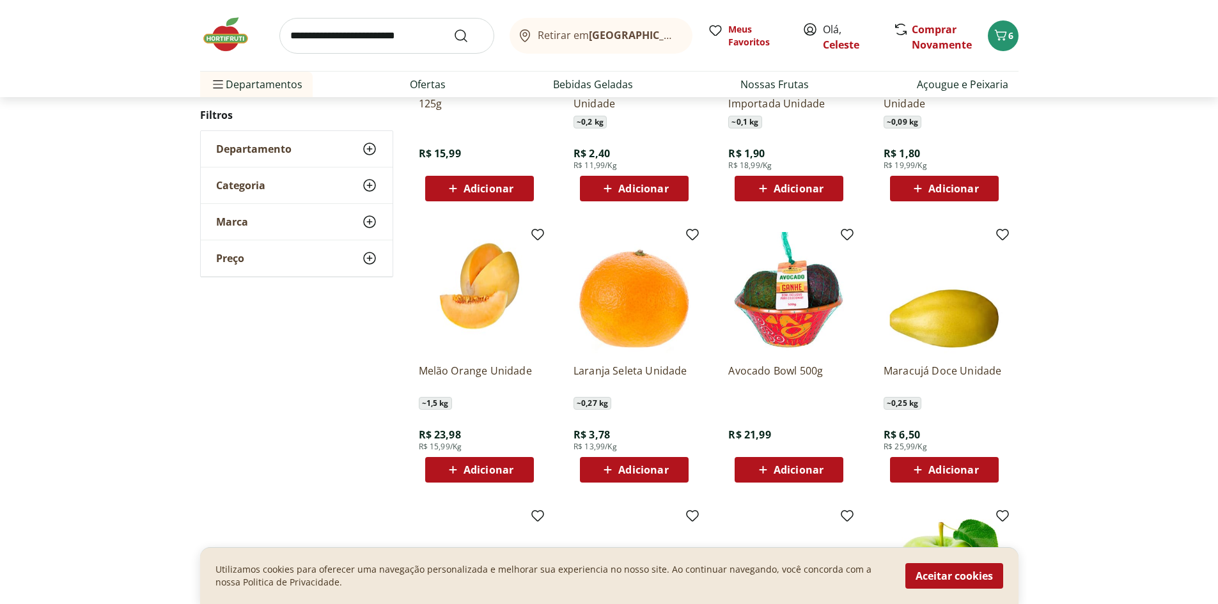
scroll to position [358, 0]
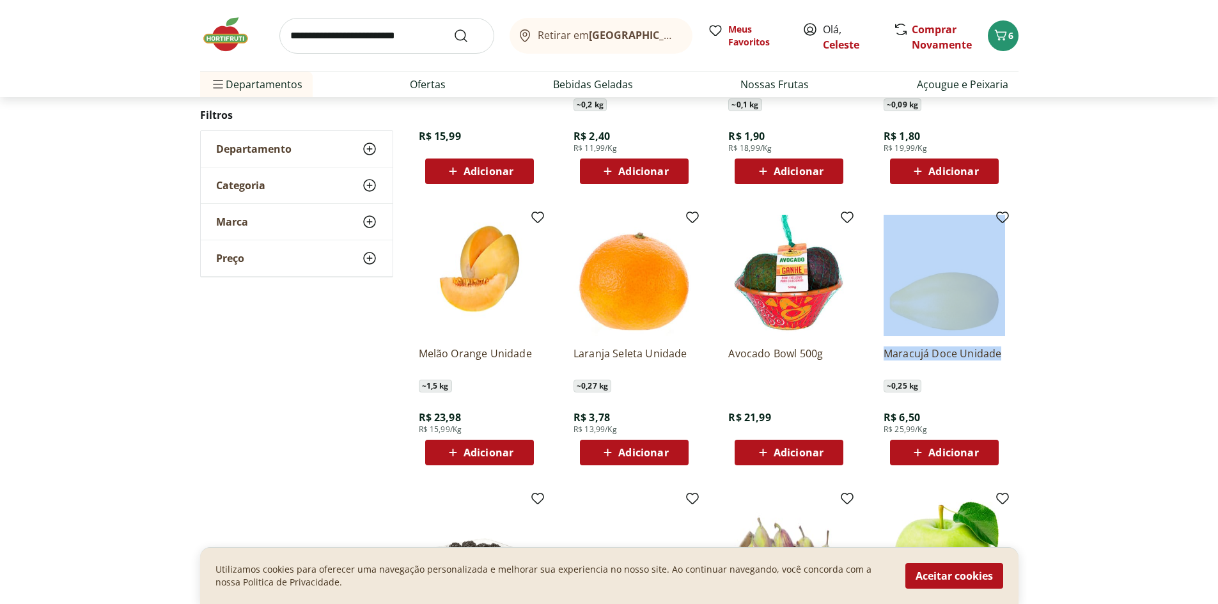
drag, startPoint x: 1213, startPoint y: 330, endPoint x: 1218, endPoint y: 290, distance: 40.7
click at [1211, 344] on div "**********" at bounding box center [609, 326] width 1218 height 996
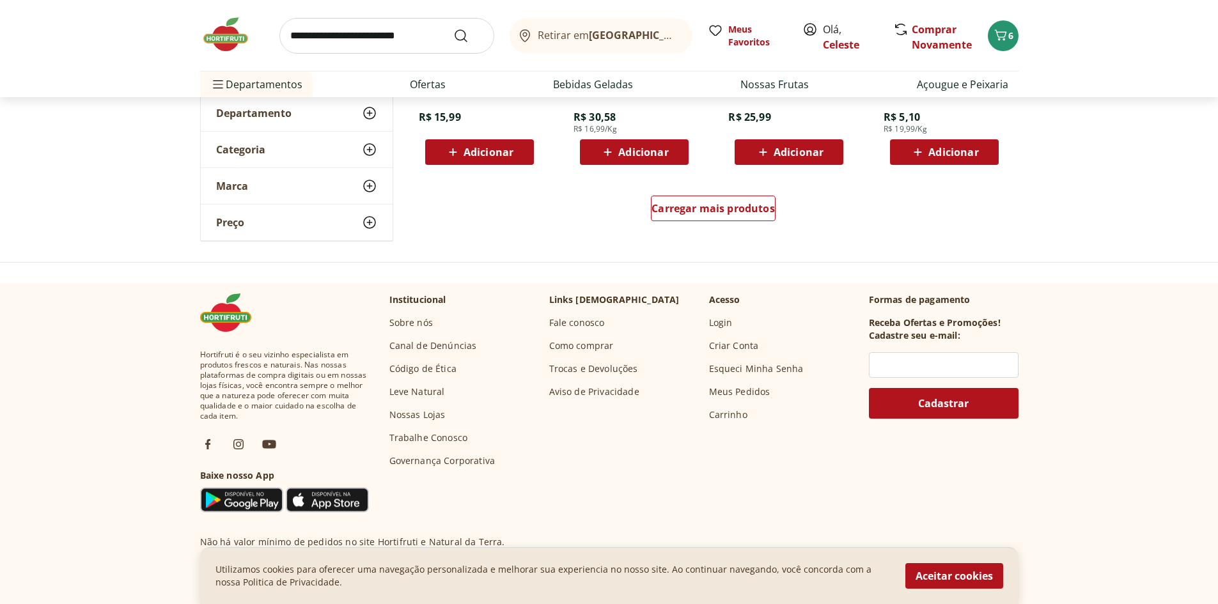
scroll to position [952, 0]
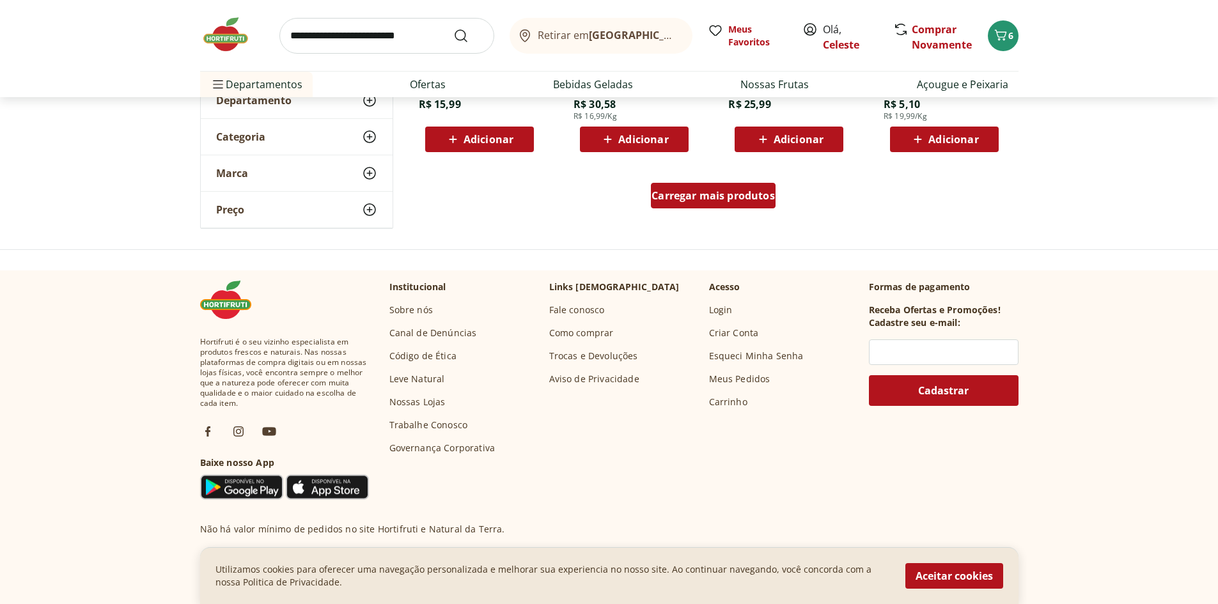
click at [691, 193] on span "Carregar mais produtos" at bounding box center [713, 196] width 123 height 10
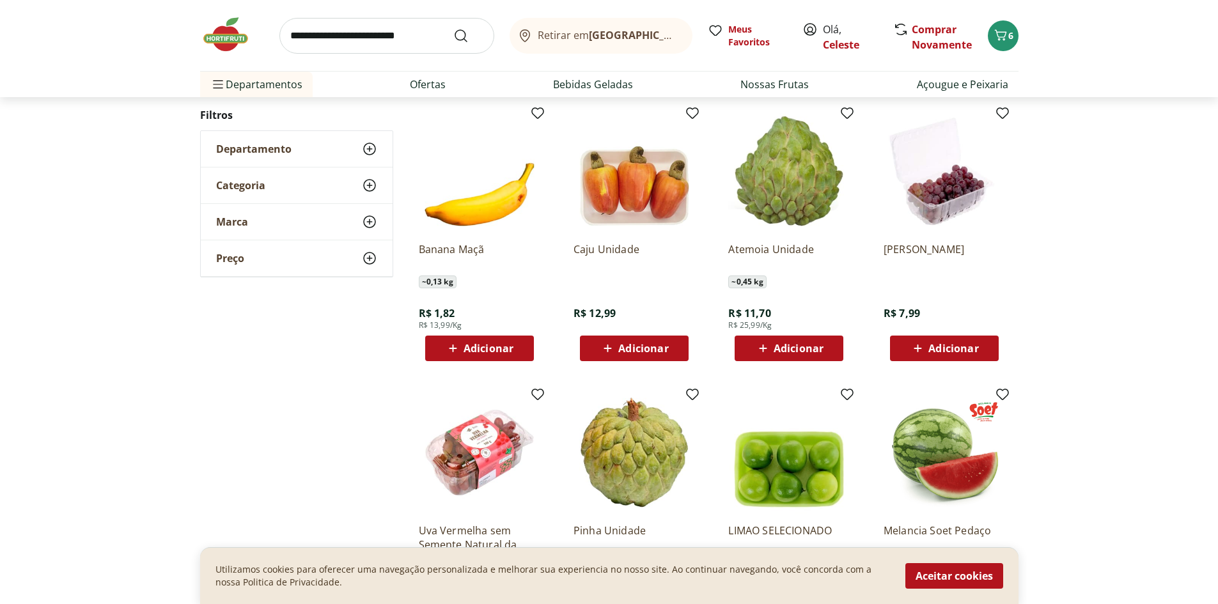
scroll to position [1035, 0]
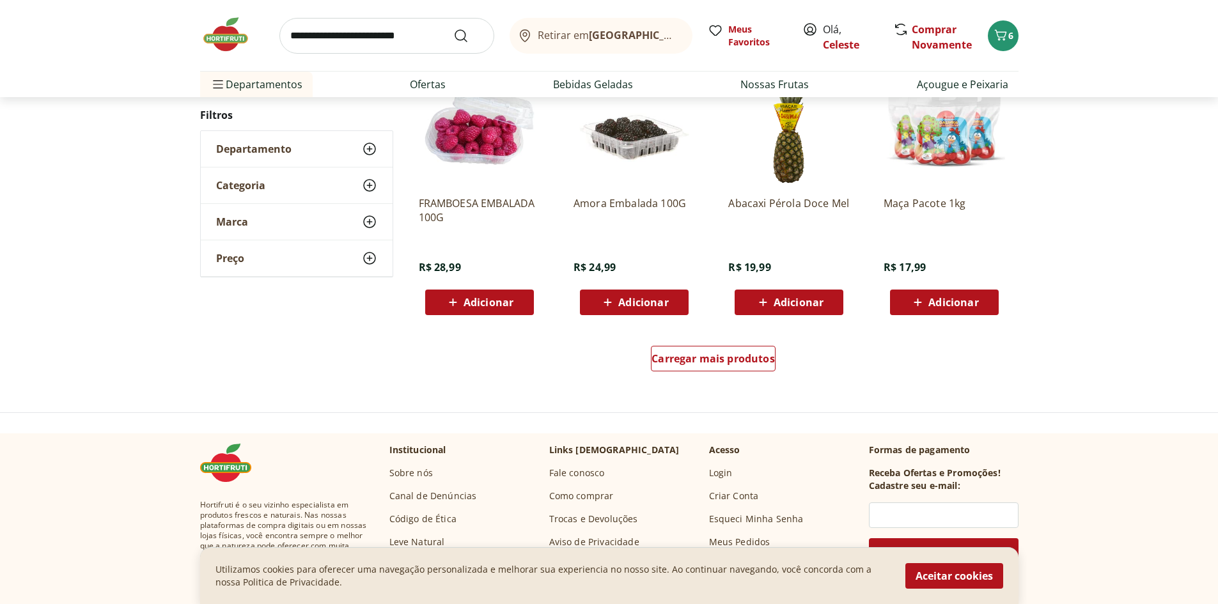
scroll to position [807, 0]
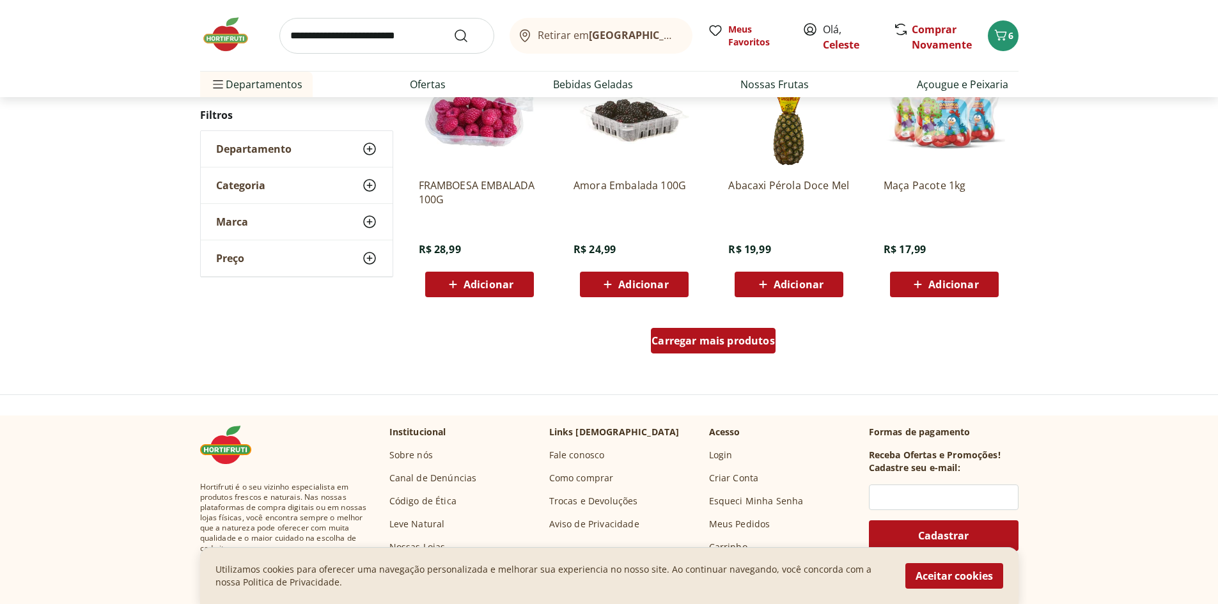
click at [684, 333] on div "Carregar mais produtos" at bounding box center [713, 341] width 125 height 26
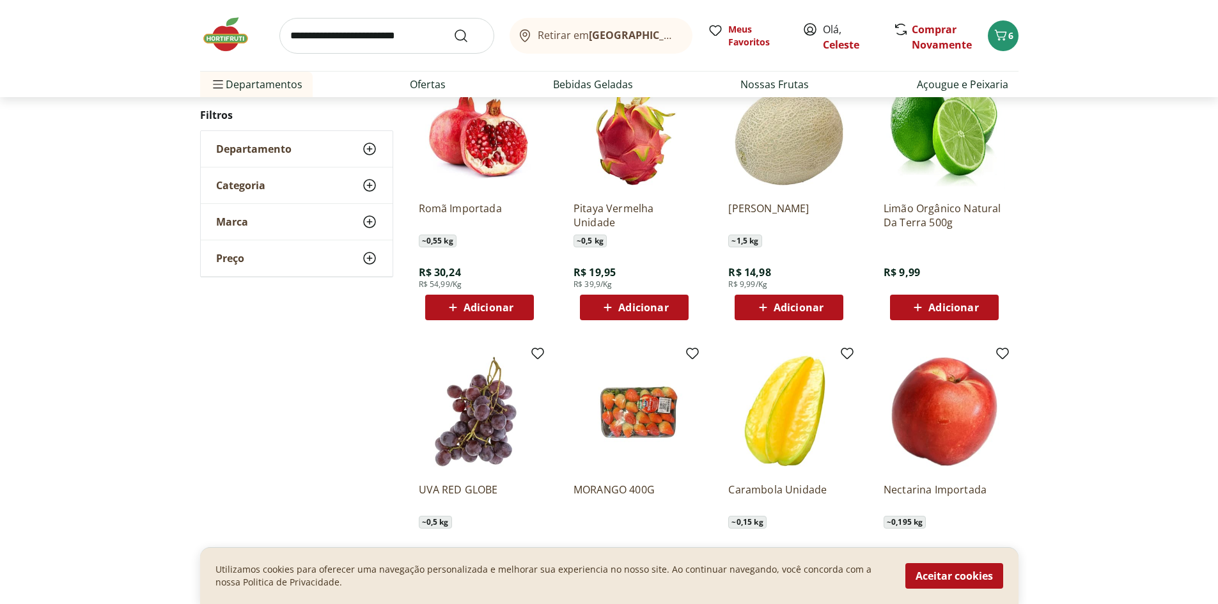
scroll to position [272, 0]
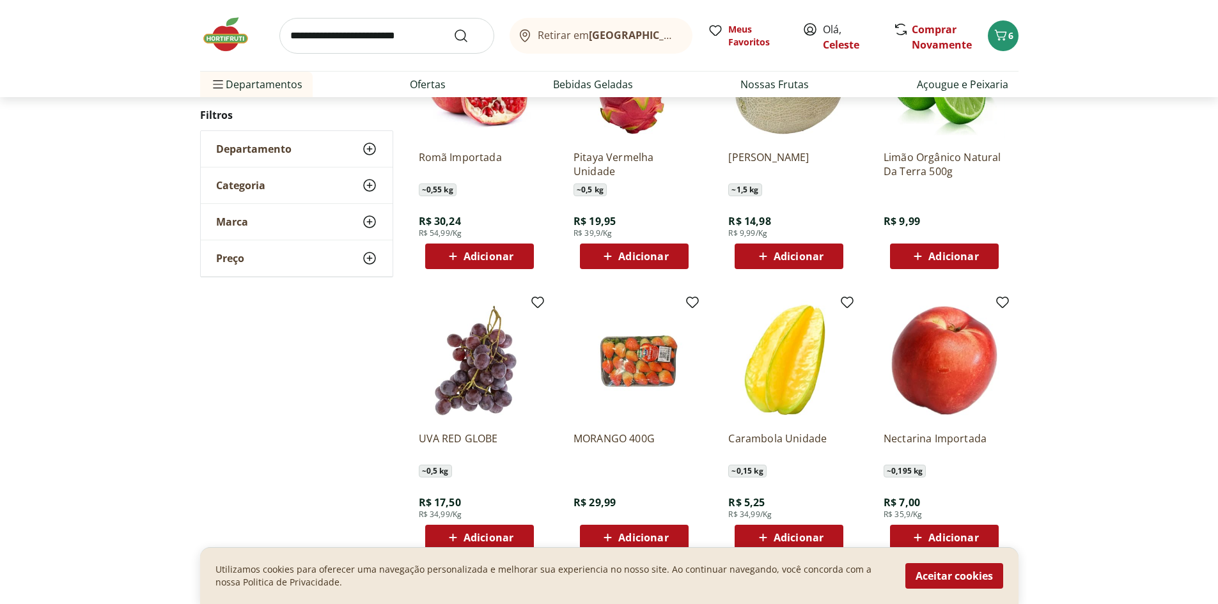
click at [947, 257] on span "Adicionar" at bounding box center [954, 256] width 50 height 10
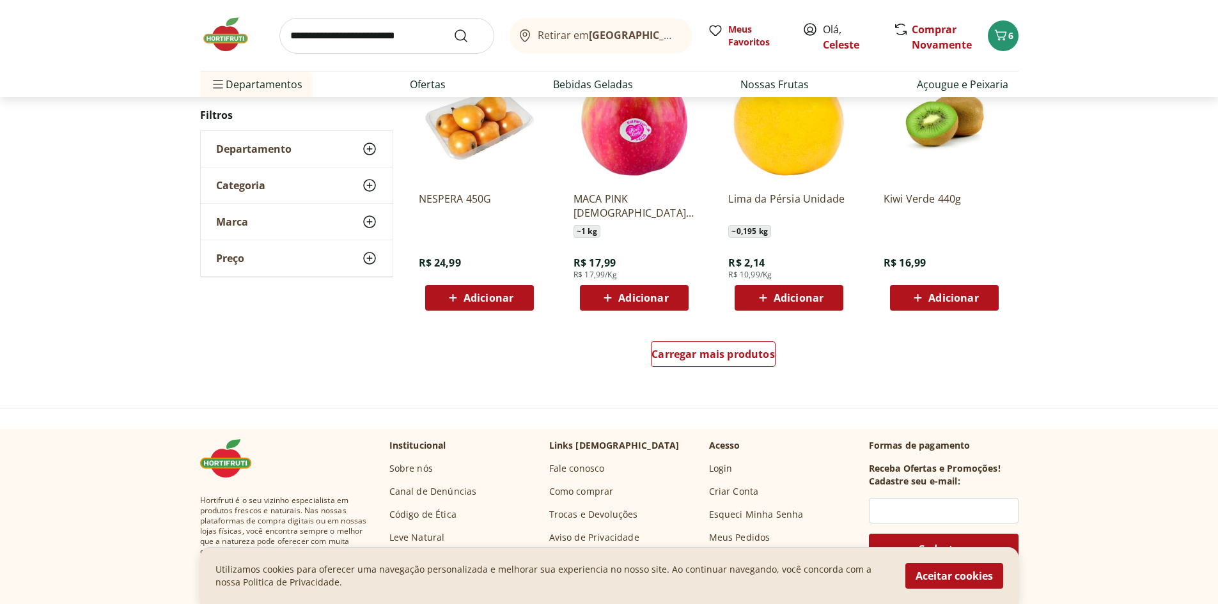
scroll to position [804, 0]
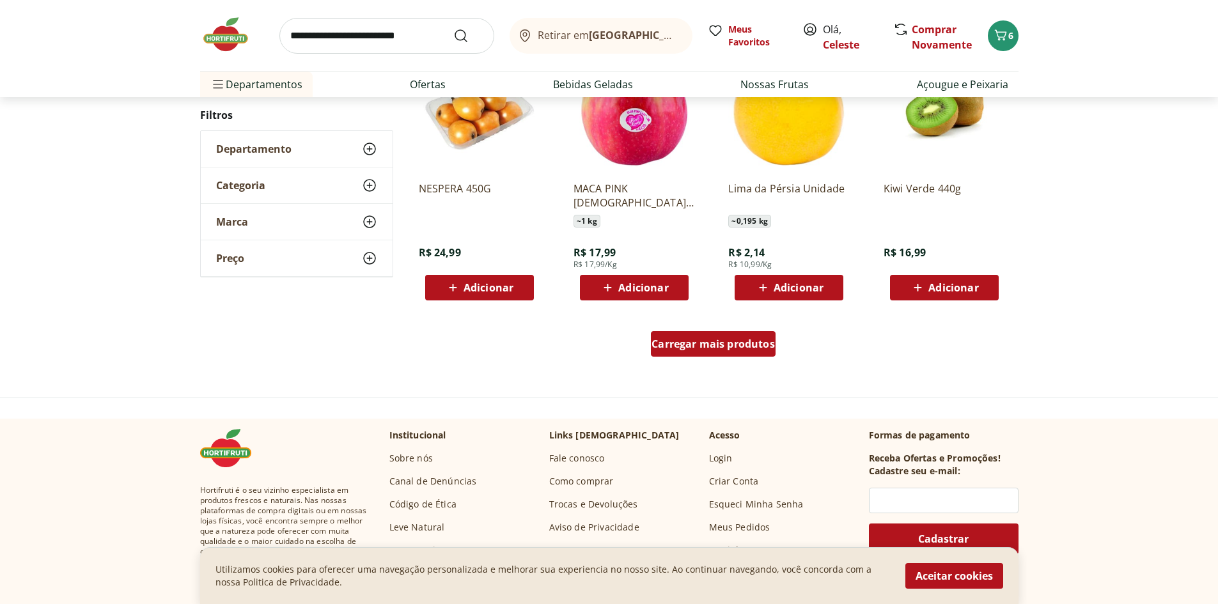
click at [738, 341] on span "Carregar mais produtos" at bounding box center [713, 344] width 123 height 10
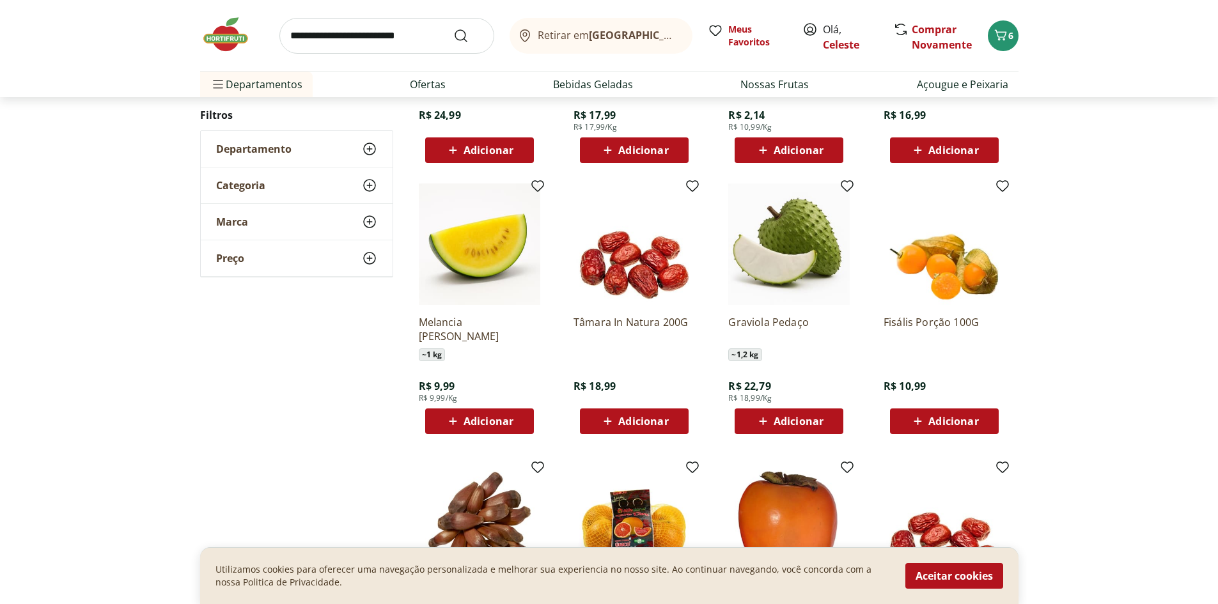
scroll to position [976, 0]
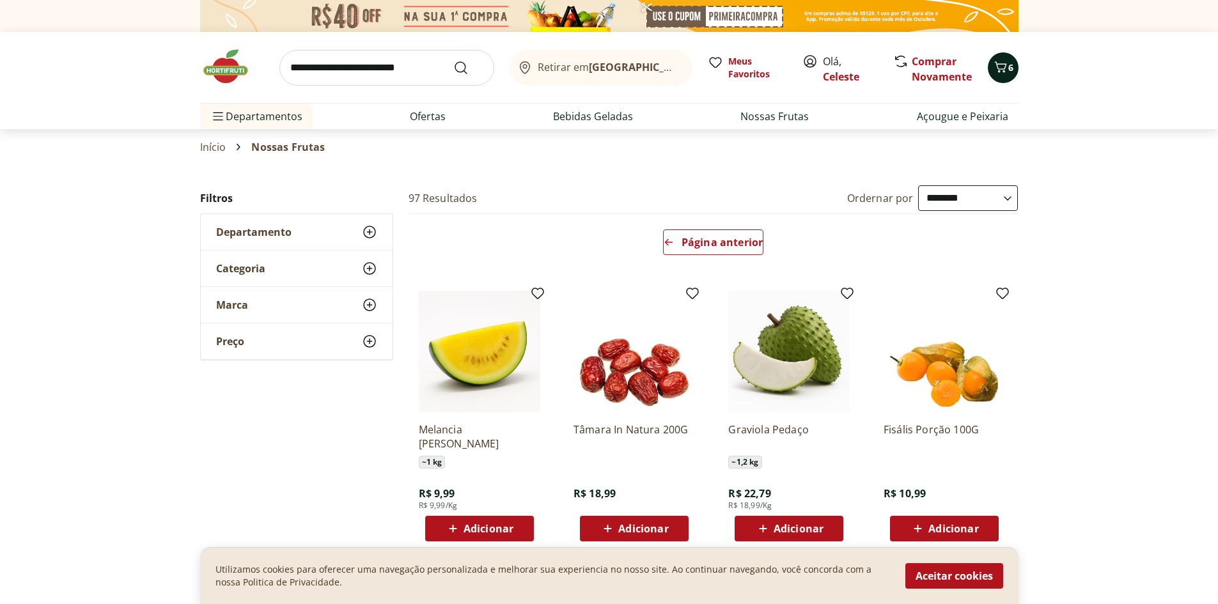
click at [1005, 63] on icon "Carrinho" at bounding box center [1000, 66] width 15 height 15
